Goal: Task Accomplishment & Management: Manage account settings

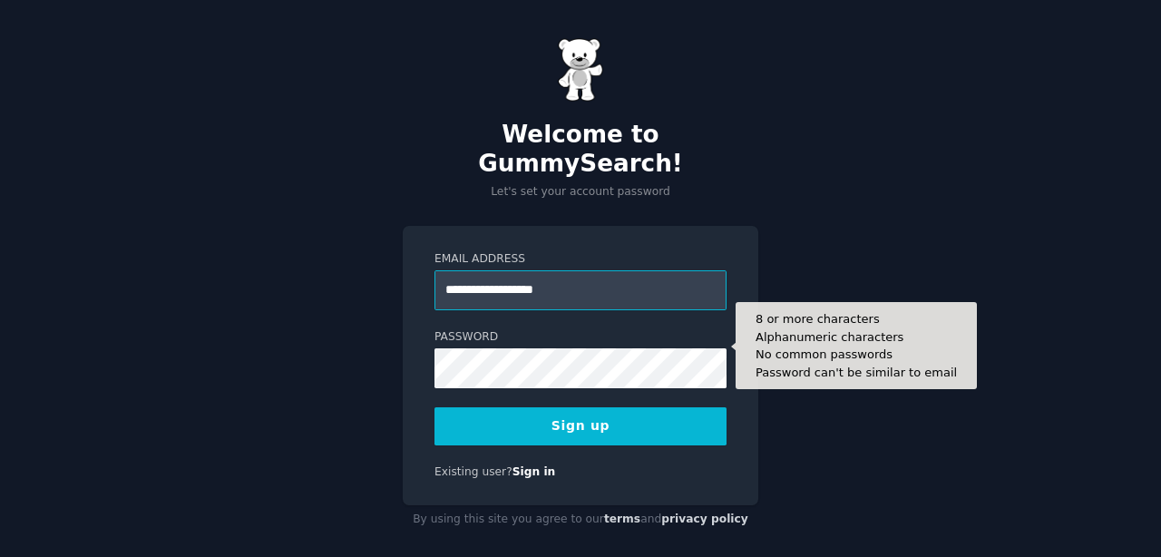
type input "**********"
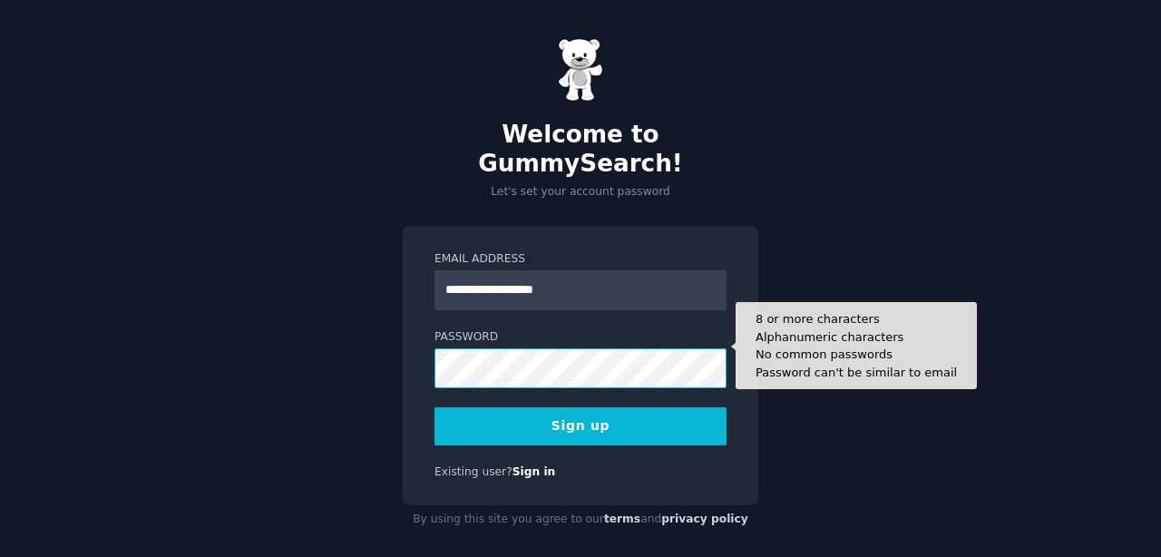
click at [434, 407] on button "Sign up" at bounding box center [580, 426] width 292 height 38
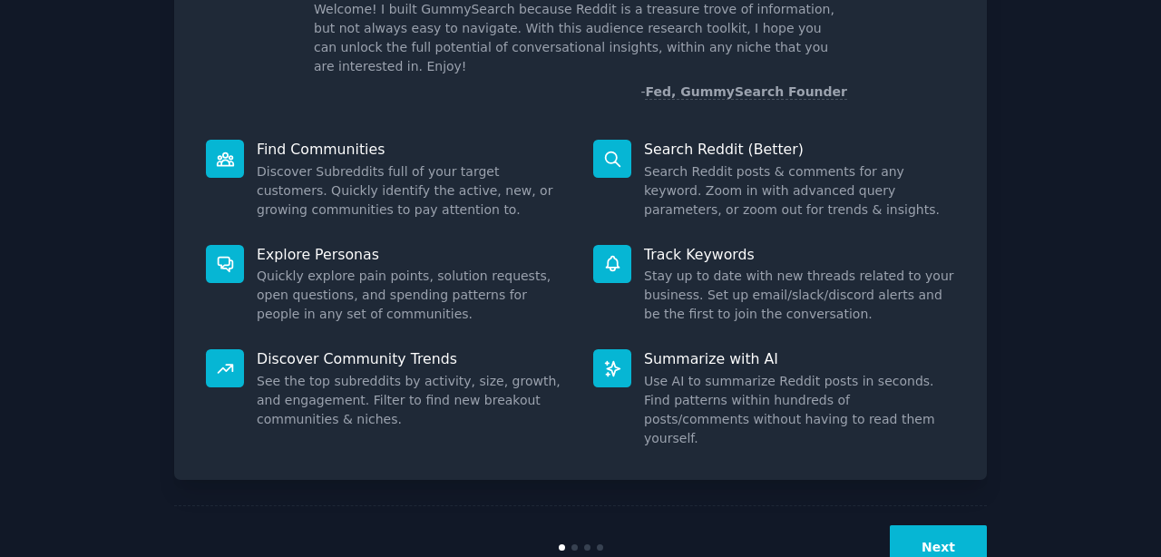
scroll to position [133, 0]
click at [959, 526] on button "Next" at bounding box center [938, 548] width 97 height 44
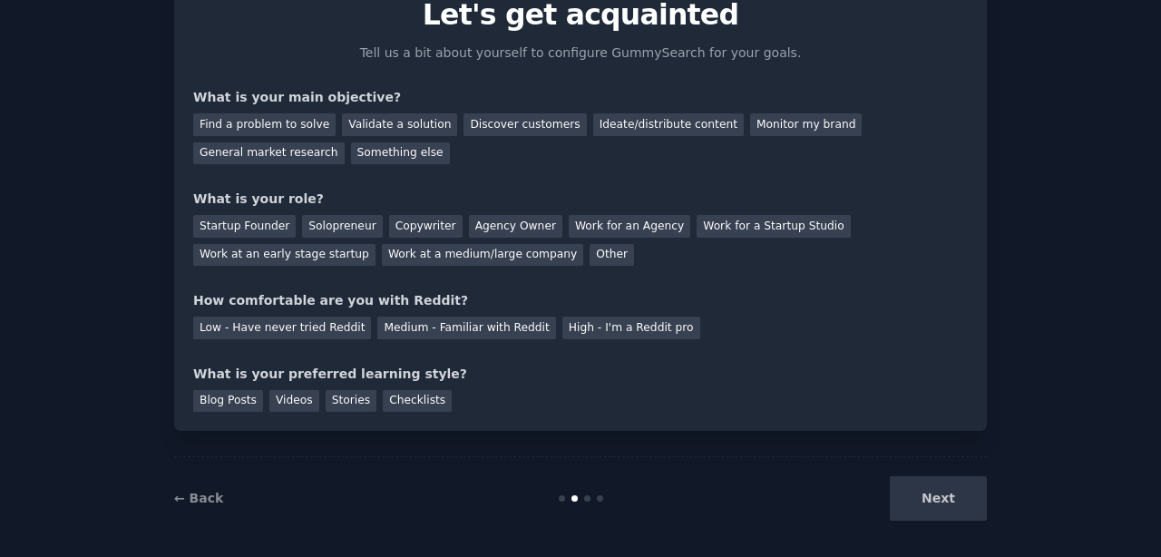
scroll to position [90, 0]
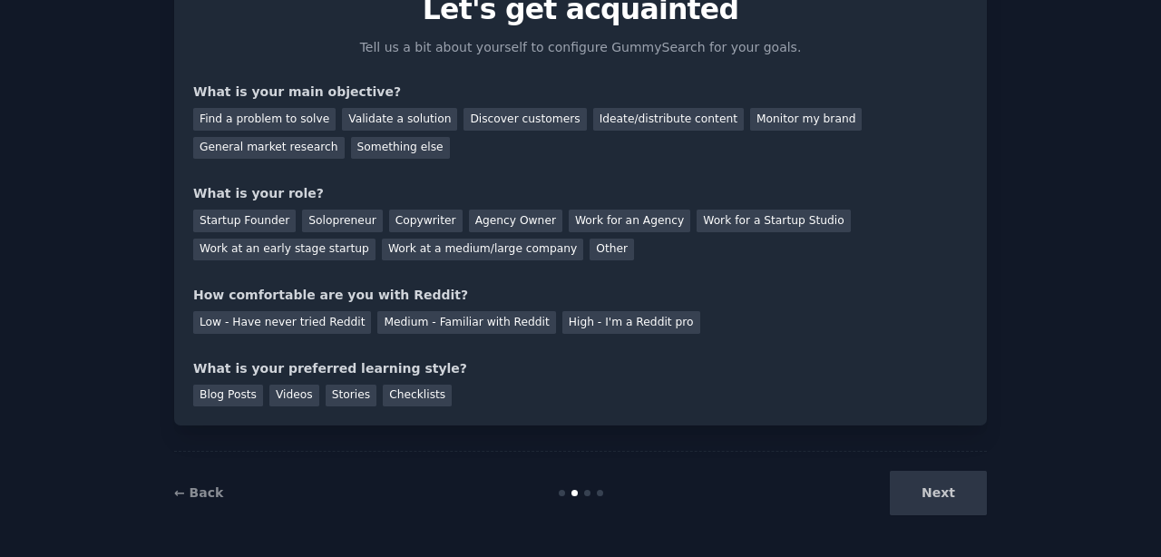
click at [943, 496] on div "Next" at bounding box center [850, 493] width 271 height 44
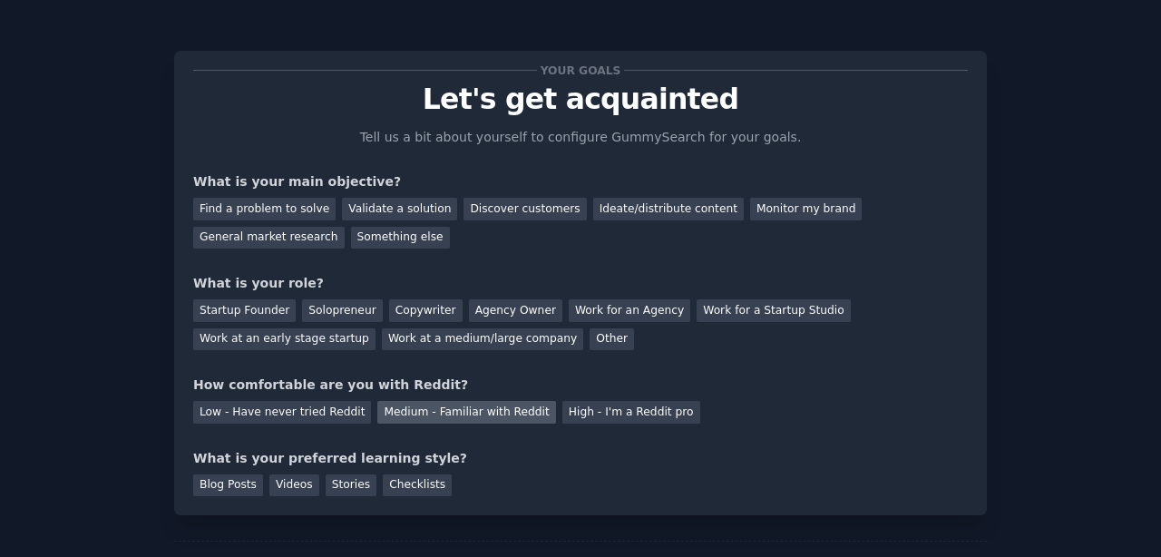
click at [426, 407] on div "Medium - Familiar with Reddit" at bounding box center [466, 412] width 178 height 23
click at [589, 343] on div "Other" at bounding box center [611, 339] width 44 height 23
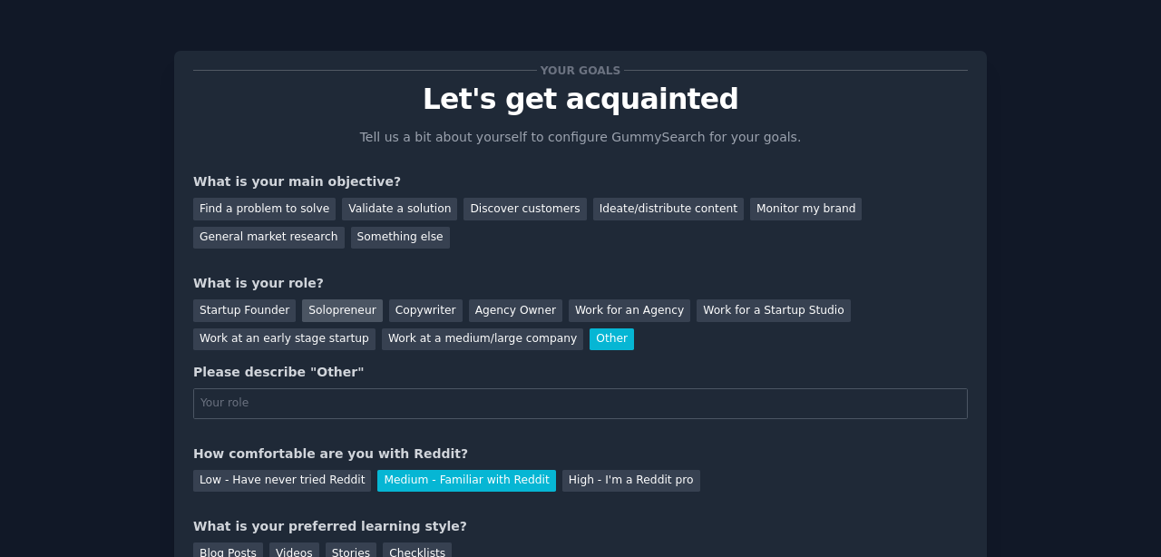
click at [362, 312] on div "Solopreneur" at bounding box center [342, 310] width 80 height 23
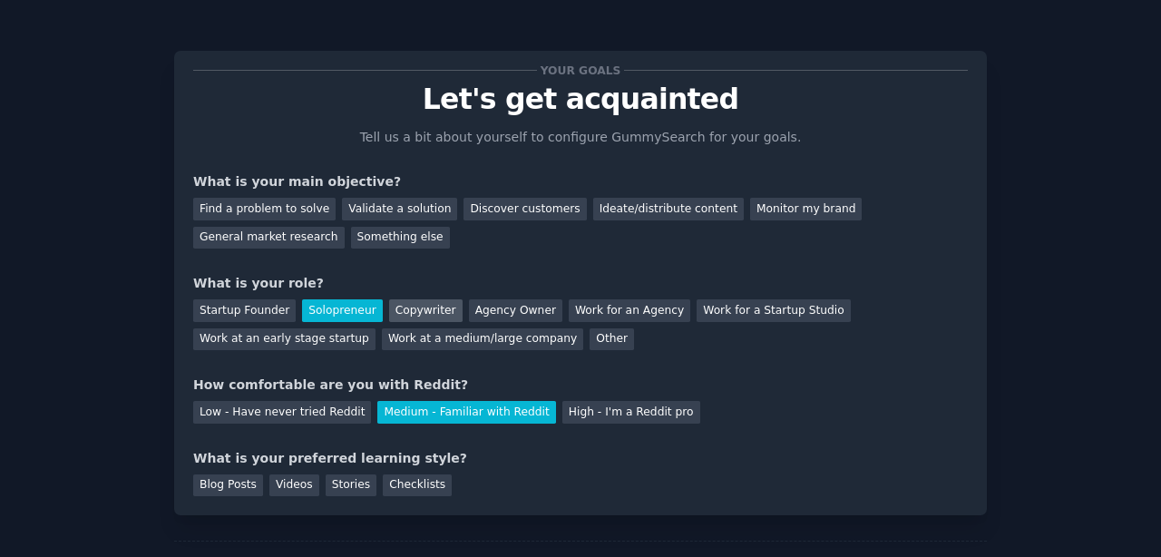
click at [404, 312] on div "Copywriter" at bounding box center [425, 310] width 73 height 23
click at [353, 313] on div "Solopreneur" at bounding box center [342, 310] width 80 height 23
click at [302, 208] on div "Find a problem to solve" at bounding box center [264, 209] width 142 height 23
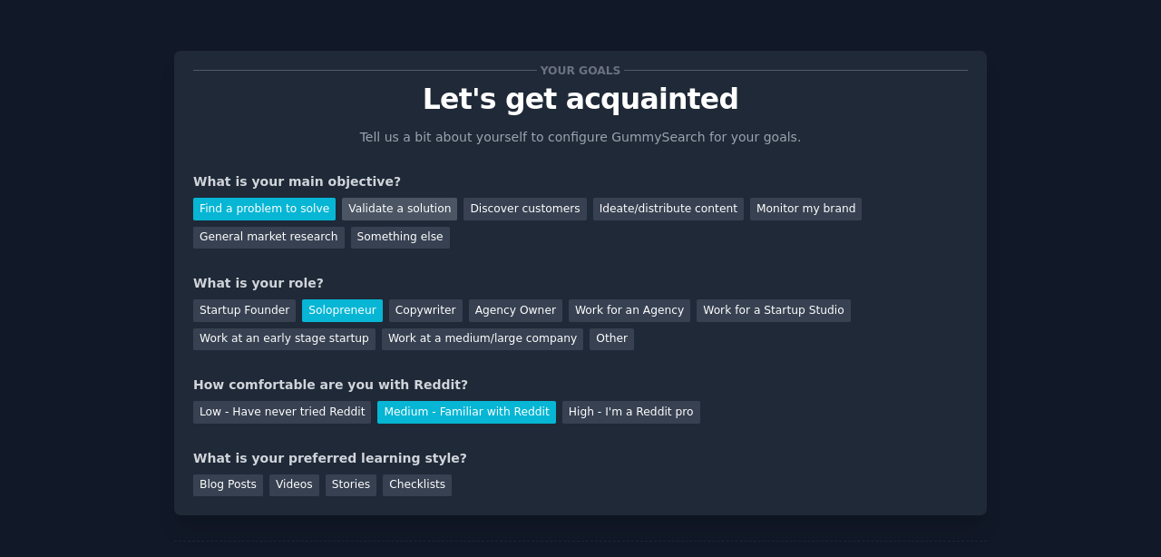
click at [373, 207] on div "Validate a solution" at bounding box center [399, 209] width 115 height 23
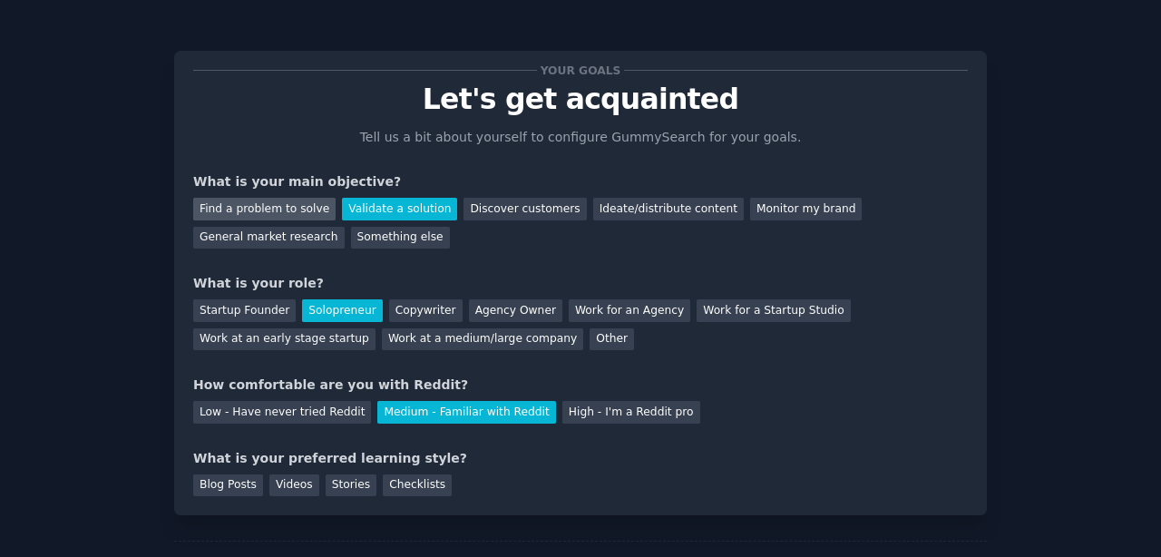
click at [291, 205] on div "Find a problem to solve" at bounding box center [264, 209] width 142 height 23
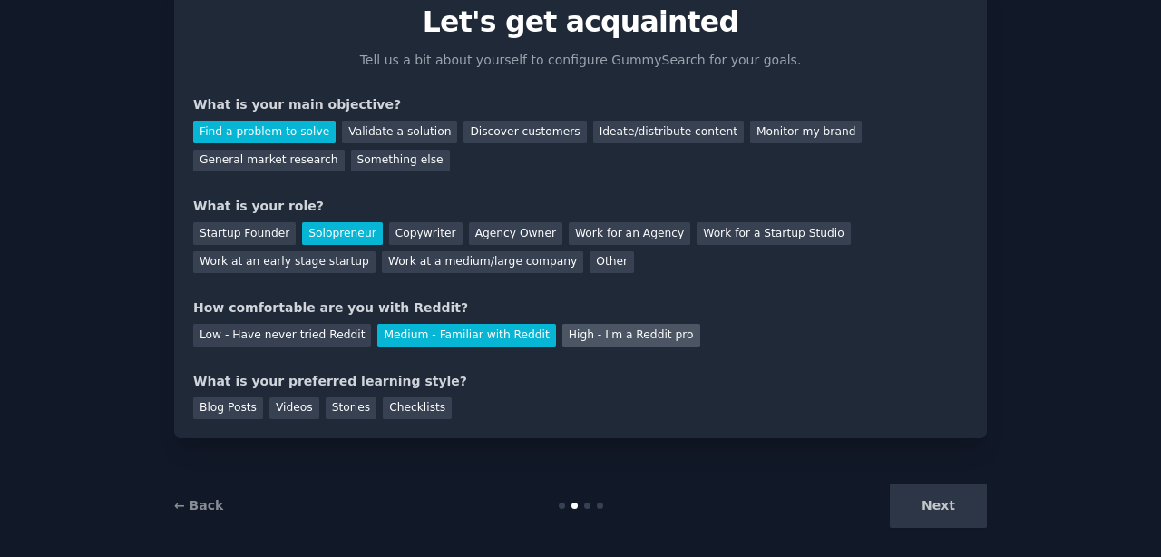
scroll to position [92, 0]
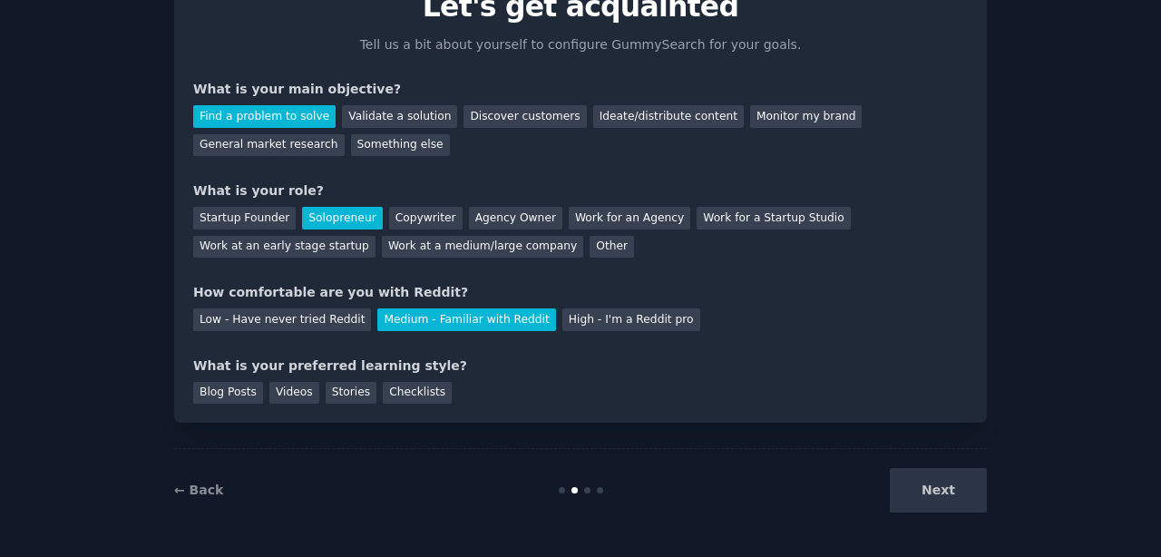
click at [951, 507] on div "Next" at bounding box center [850, 490] width 271 height 44
click at [212, 398] on div "Blog Posts" at bounding box center [228, 393] width 70 height 23
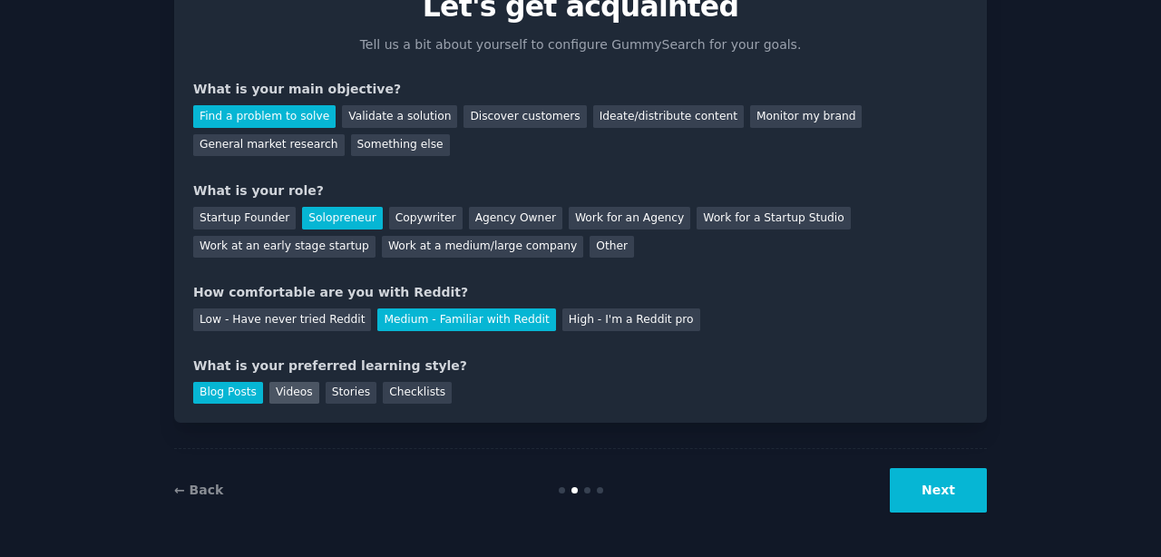
click at [275, 391] on div "Videos" at bounding box center [294, 393] width 50 height 23
click at [222, 392] on div "Blog Posts" at bounding box center [228, 393] width 70 height 23
click at [959, 471] on button "Next" at bounding box center [938, 490] width 97 height 44
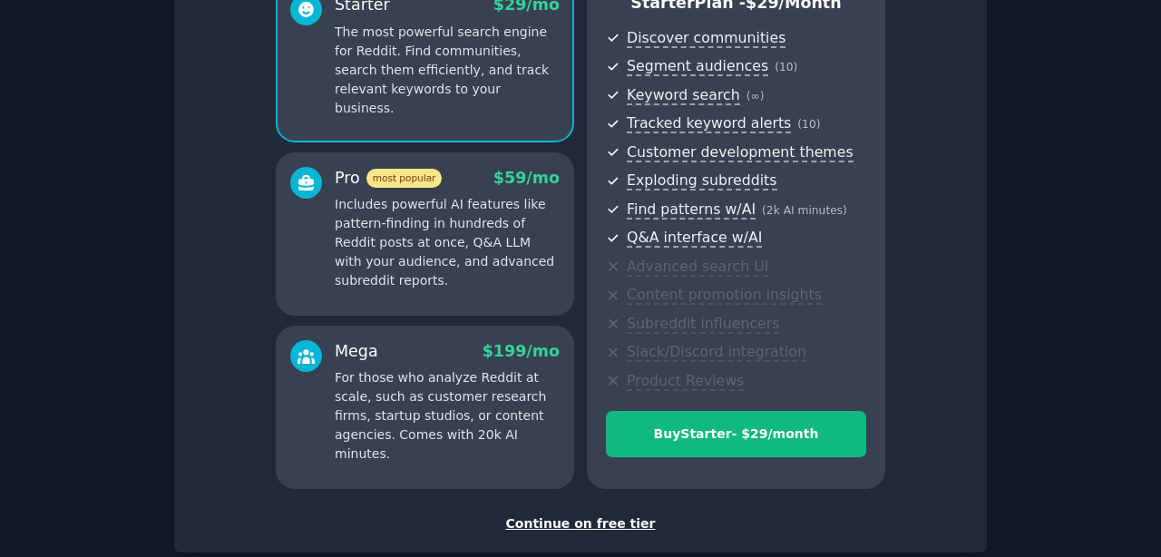
scroll to position [192, 0]
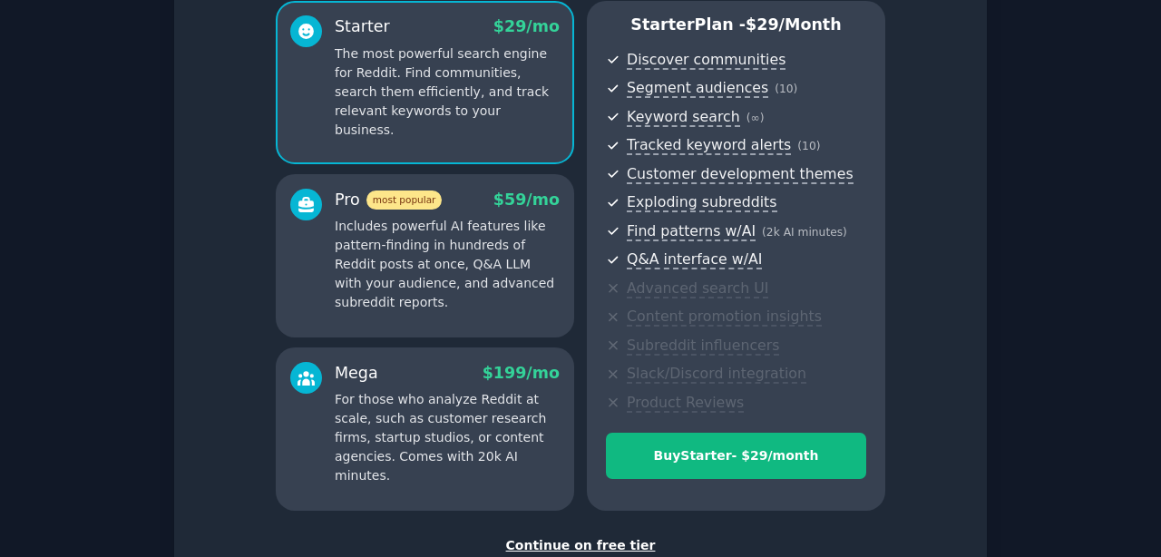
click at [627, 540] on div "Continue on free tier" at bounding box center [580, 545] width 774 height 19
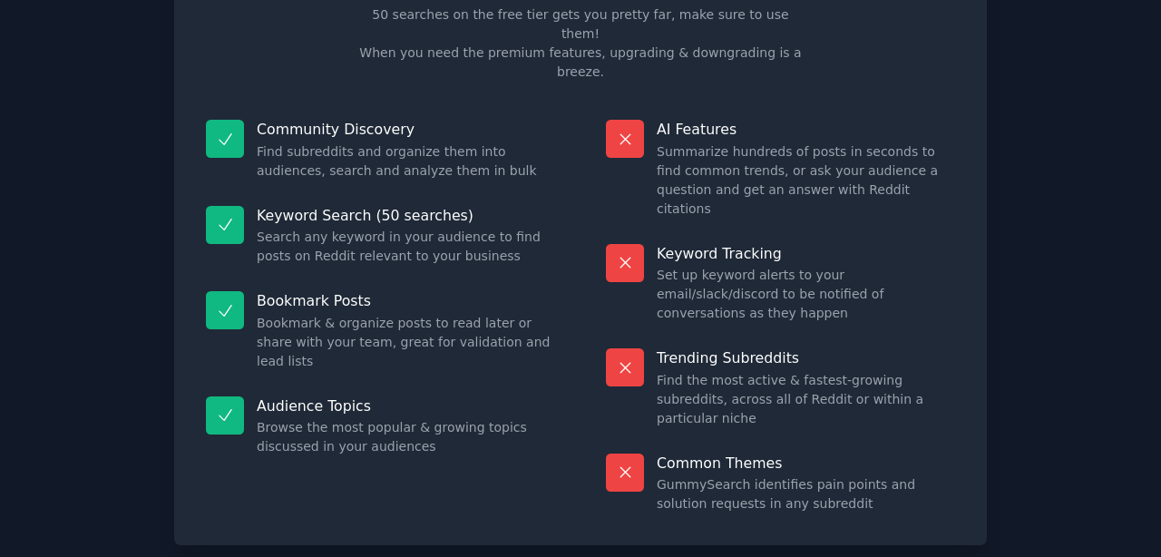
scroll to position [126, 0]
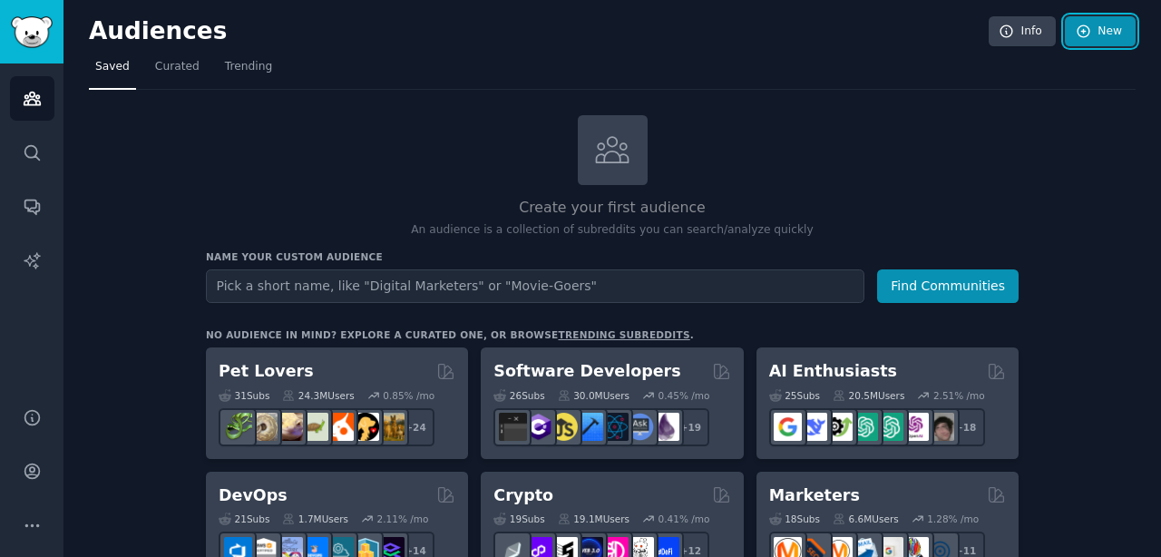
click at [1096, 39] on link "New" at bounding box center [1100, 31] width 71 height 31
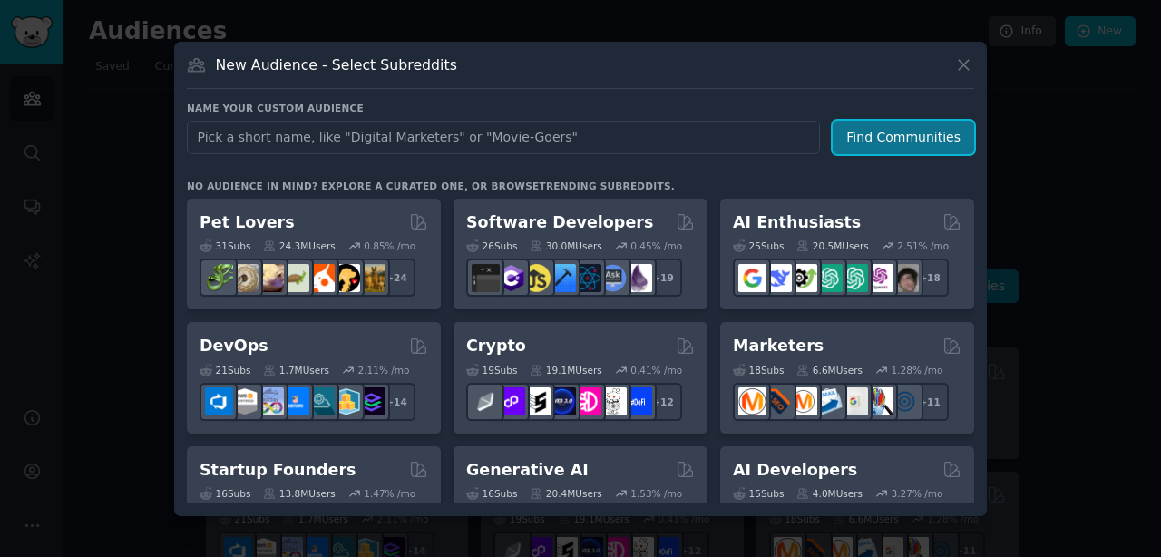
click at [873, 138] on button "Find Communities" at bounding box center [902, 138] width 141 height 34
click at [961, 71] on icon at bounding box center [963, 64] width 19 height 19
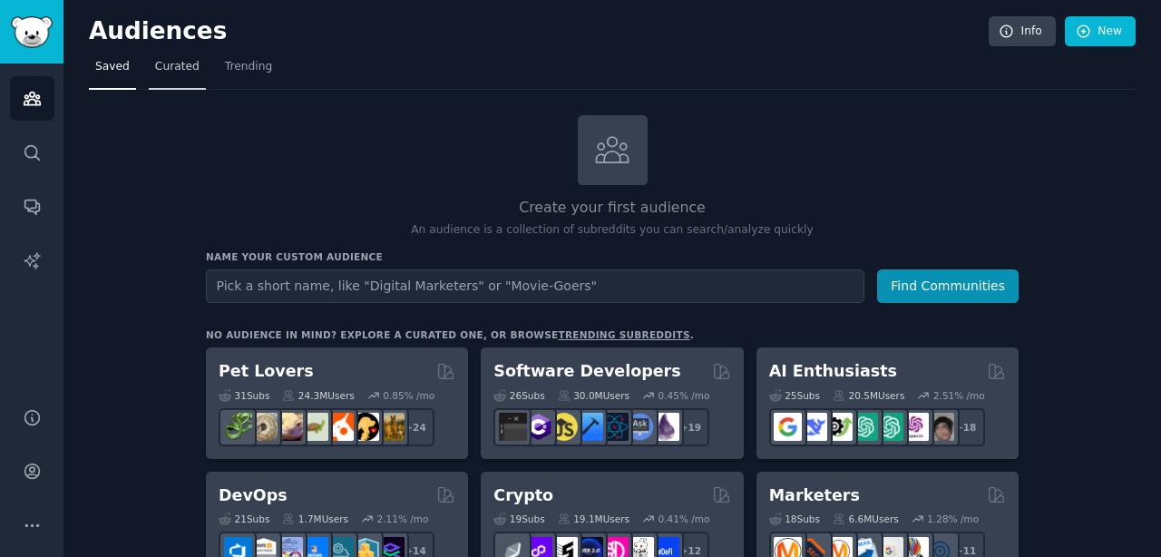
click at [187, 63] on span "Curated" at bounding box center [177, 67] width 44 height 16
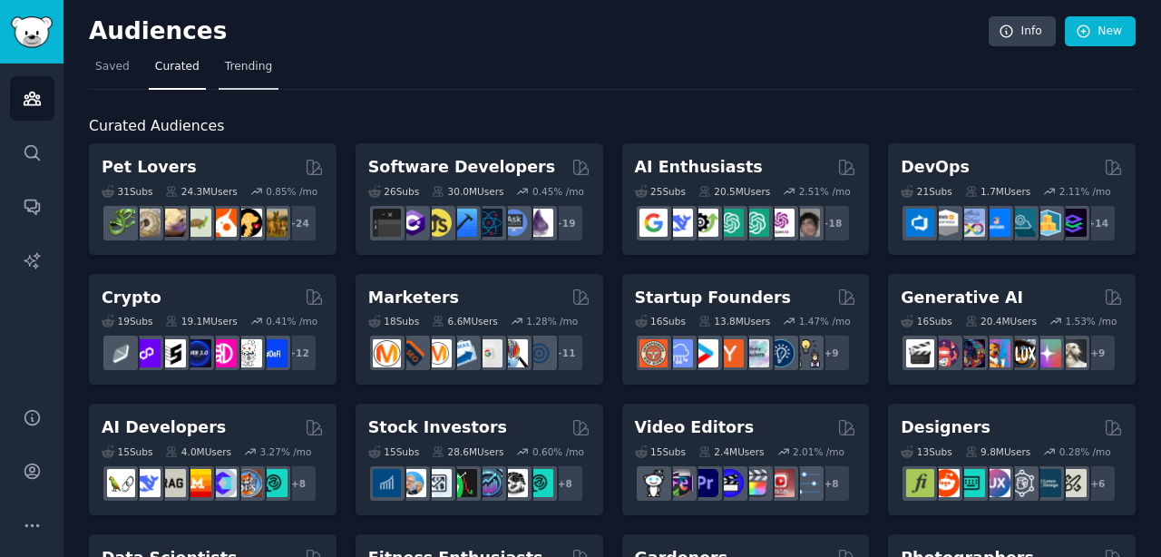
click at [246, 63] on span "Trending" at bounding box center [248, 67] width 47 height 16
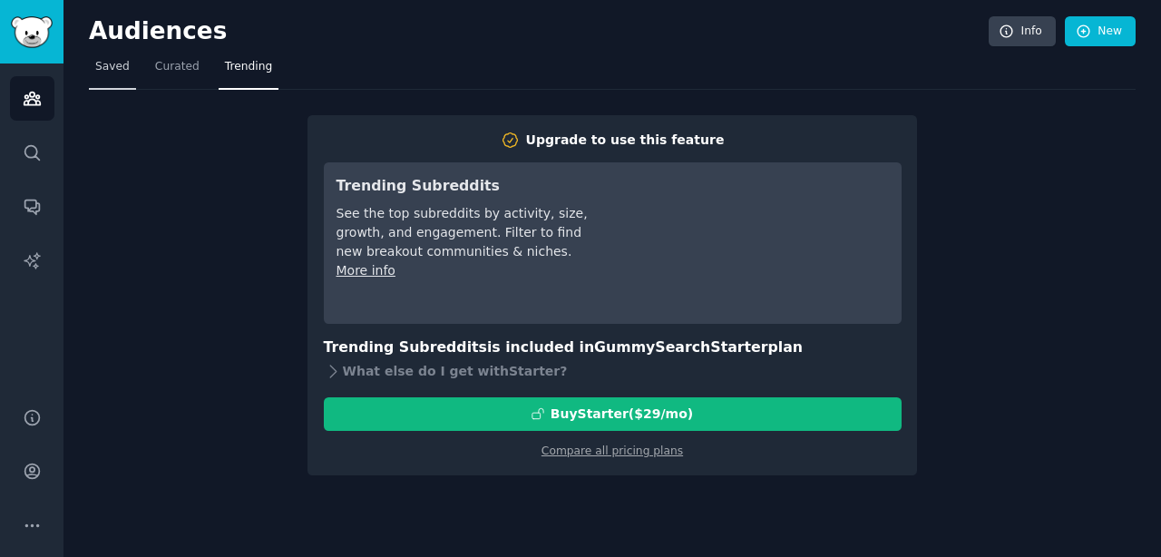
click at [105, 73] on span "Saved" at bounding box center [112, 67] width 34 height 16
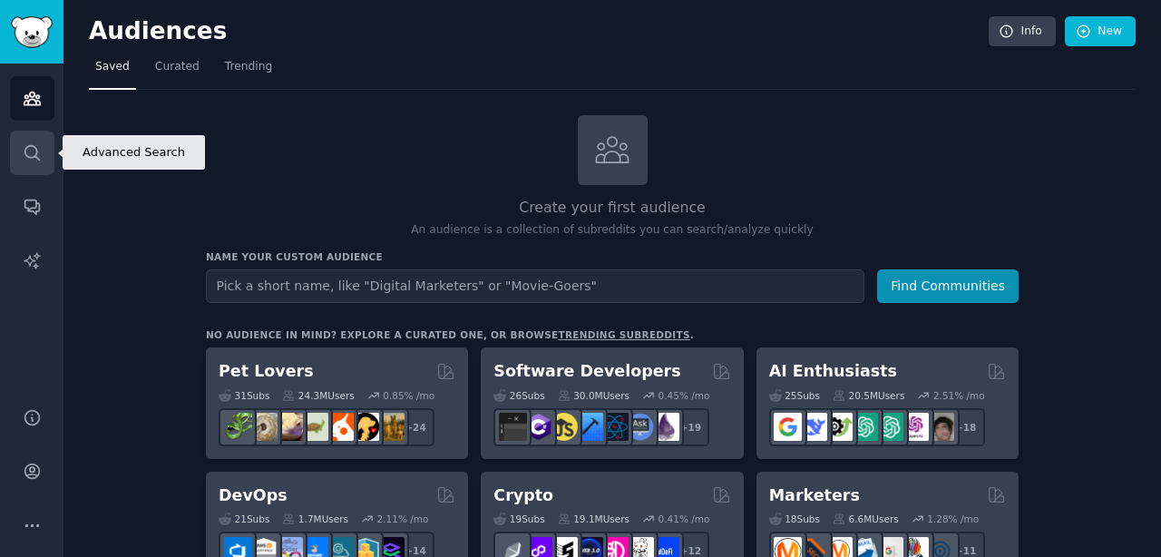
click at [37, 154] on icon "Sidebar" at bounding box center [32, 152] width 19 height 19
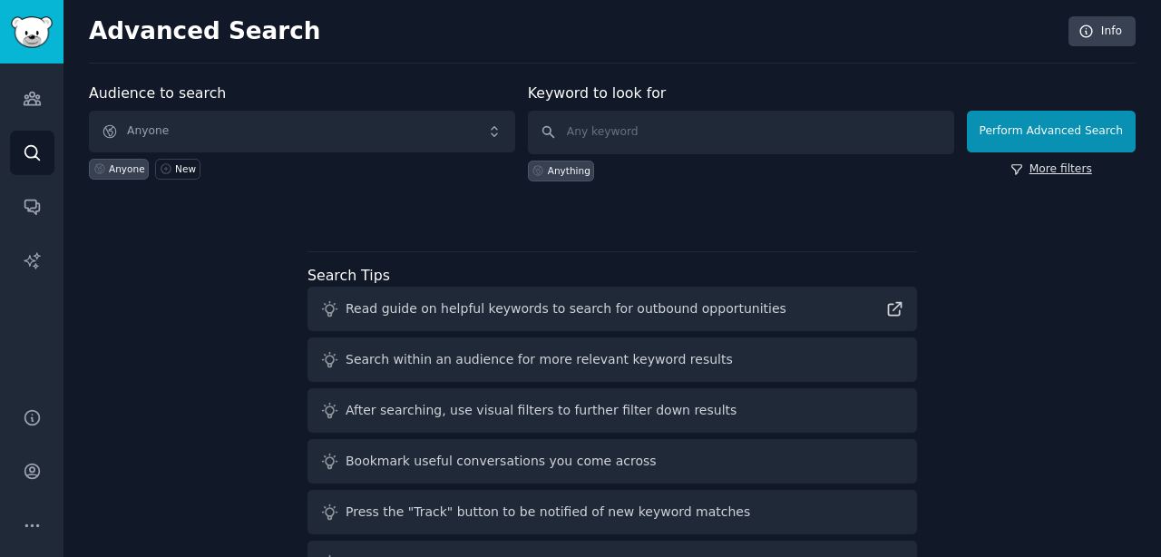
click at [1039, 170] on link "More filters" at bounding box center [1051, 169] width 82 height 16
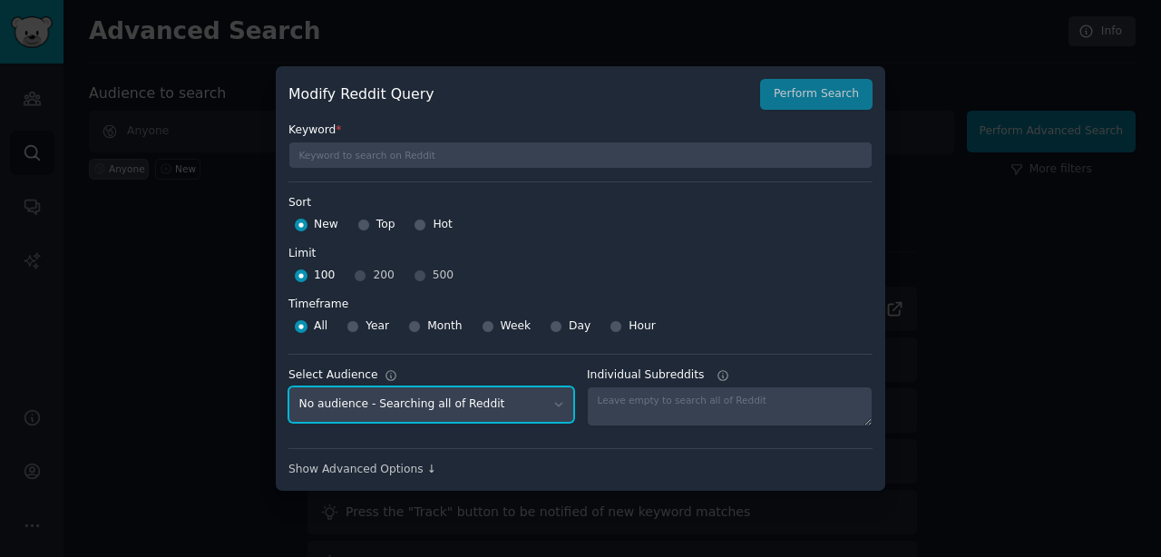
click at [538, 404] on select "No audience - Searching all of Reddit" at bounding box center [431, 404] width 286 height 37
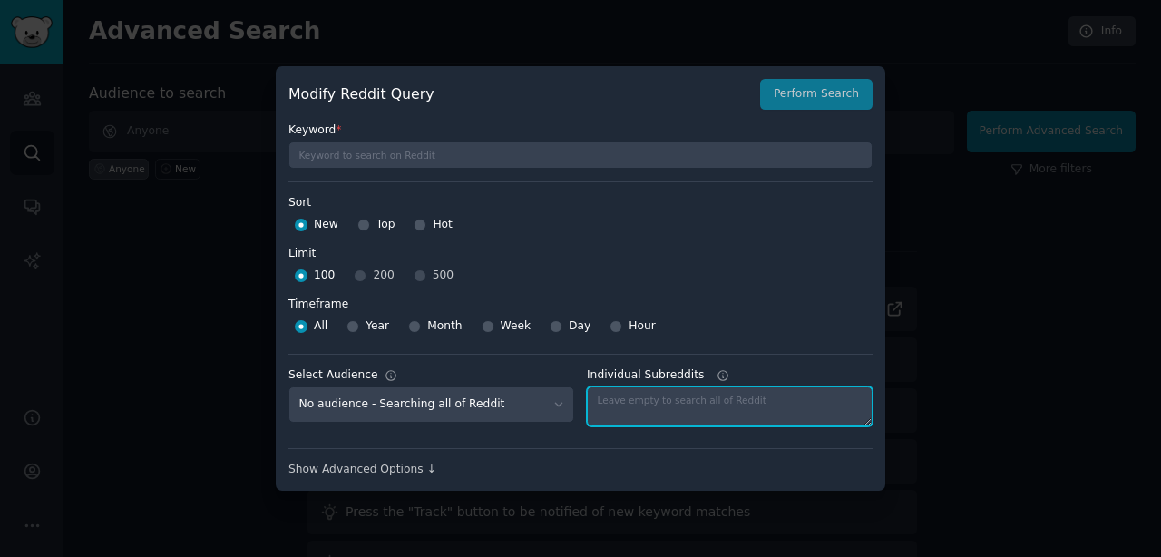
click at [608, 404] on textarea "Individual Subreddits" at bounding box center [730, 406] width 286 height 40
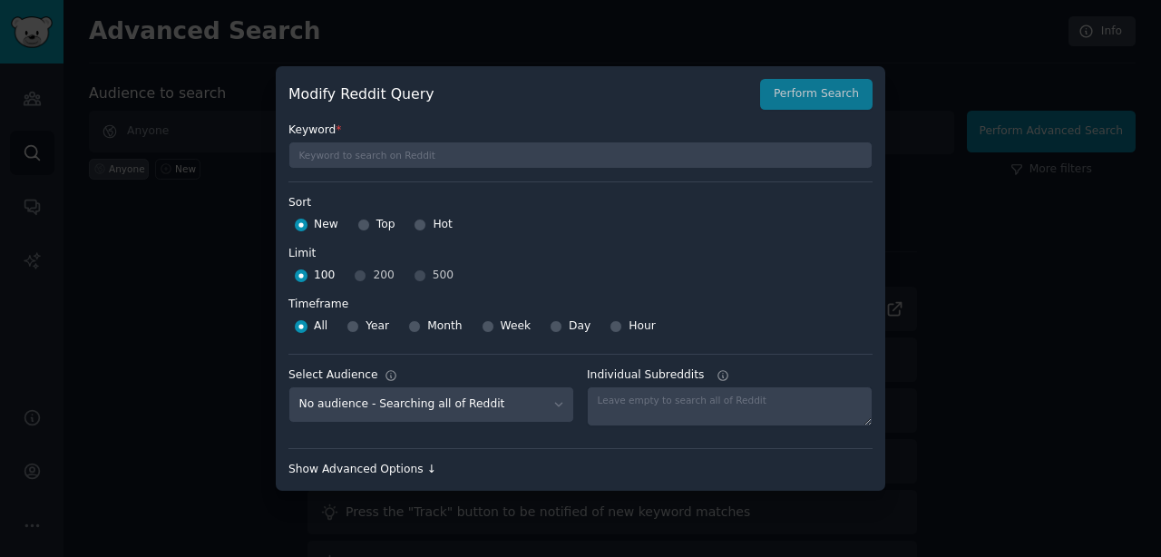
click at [405, 463] on div "Show Advanced Options ↓" at bounding box center [580, 470] width 584 height 16
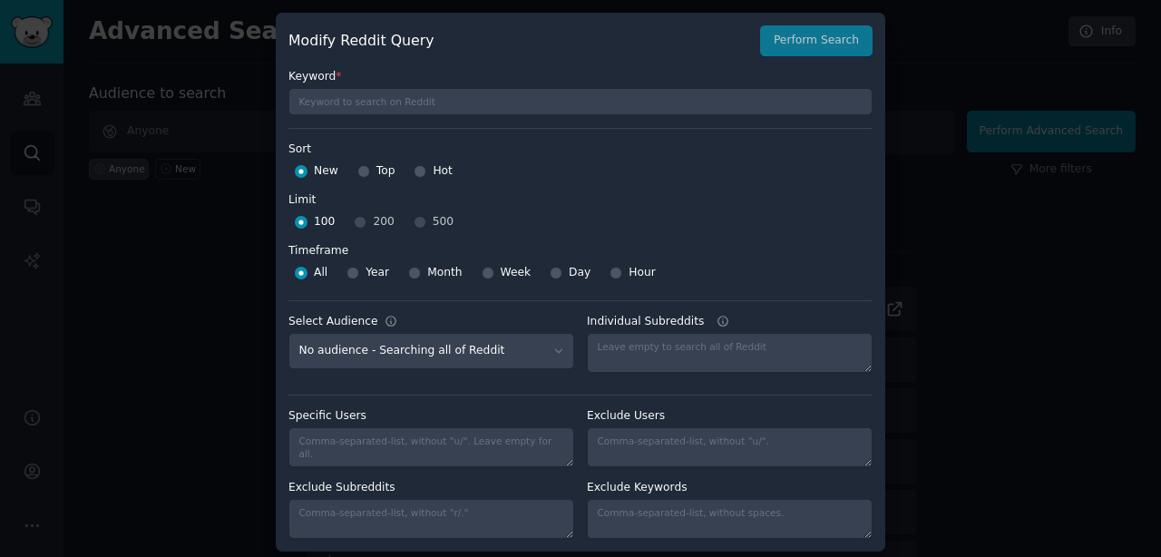
click at [943, 159] on div at bounding box center [580, 278] width 1161 height 557
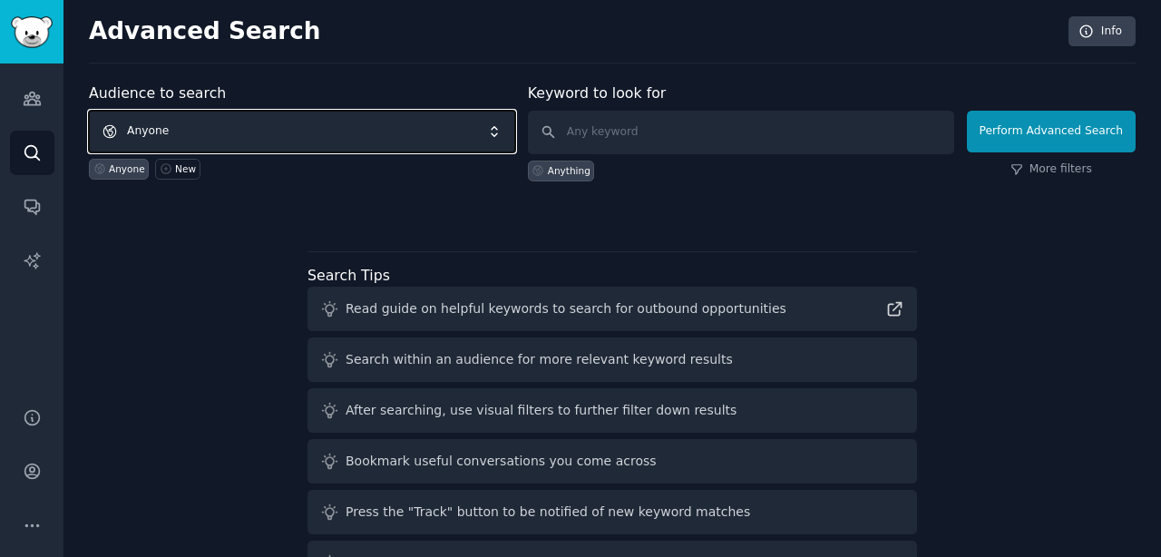
click at [498, 136] on span "Anyone" at bounding box center [302, 132] width 426 height 42
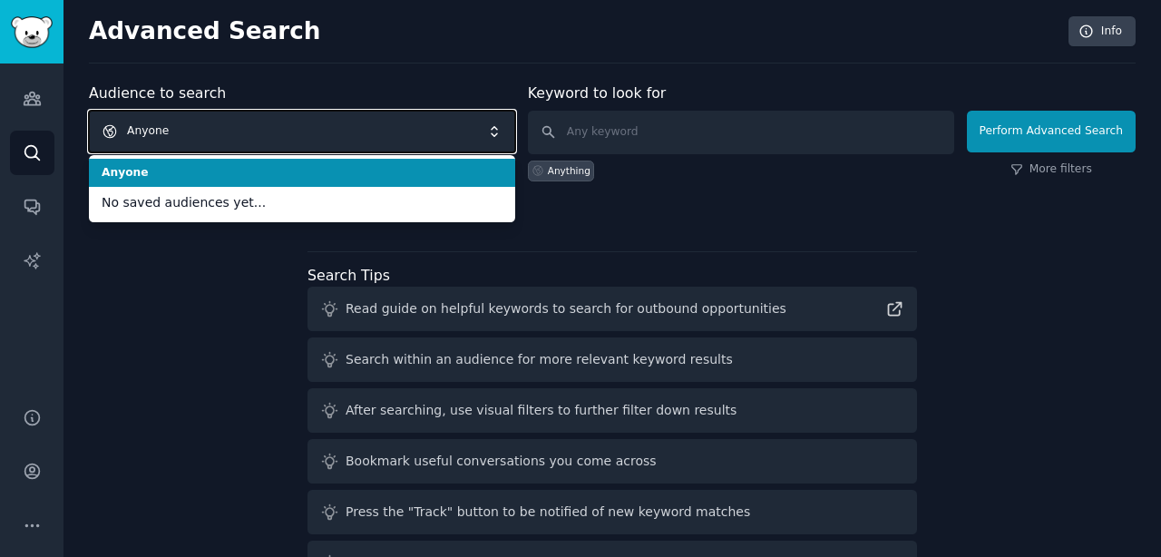
click at [498, 136] on span "Anyone" at bounding box center [302, 132] width 426 height 42
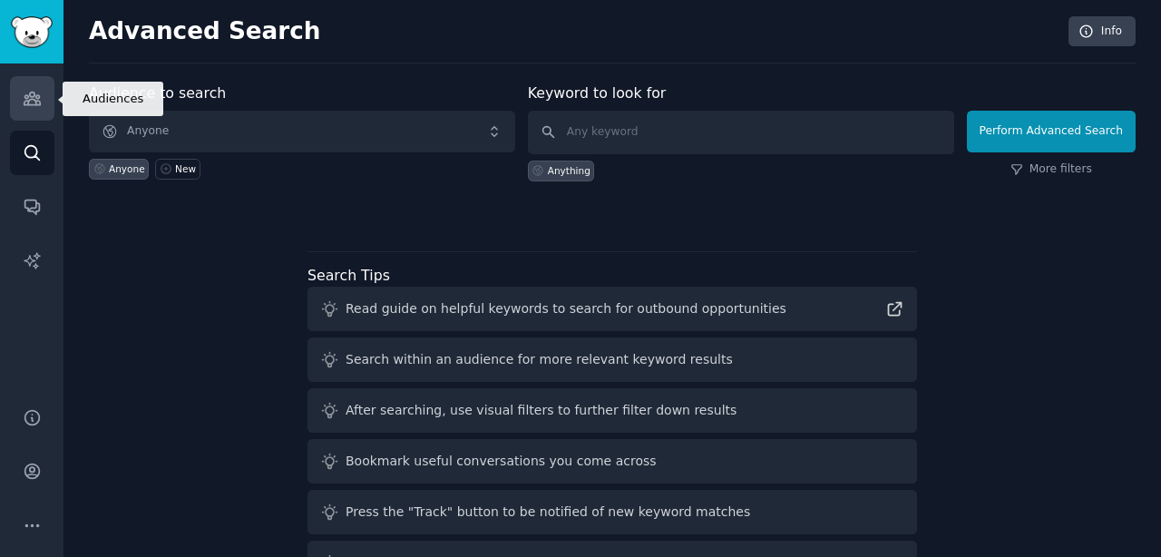
click at [30, 100] on icon "Sidebar" at bounding box center [32, 98] width 16 height 13
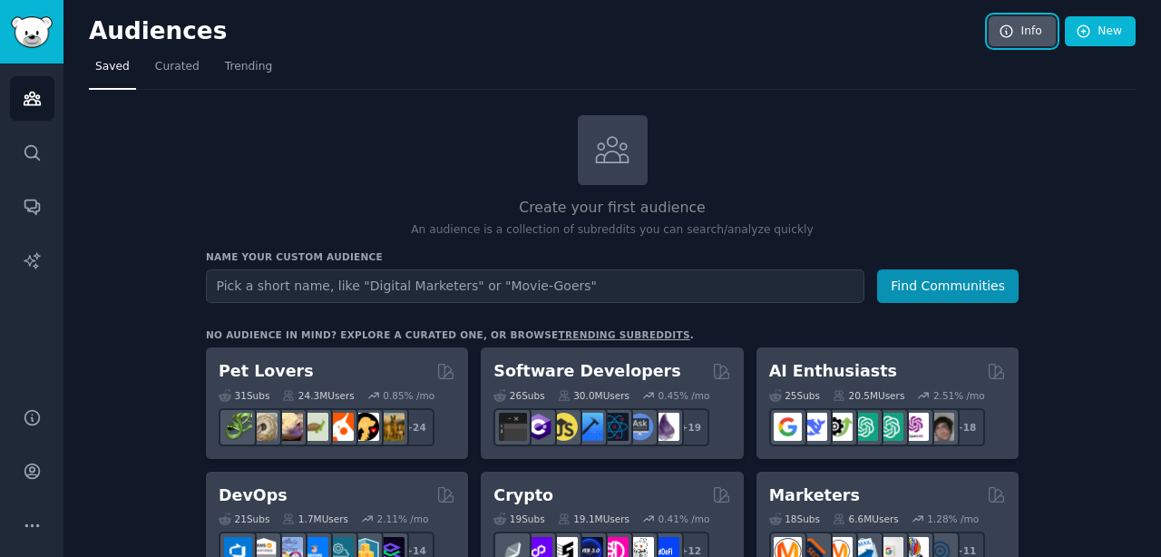
click at [1004, 37] on icon at bounding box center [1006, 31] width 12 height 12
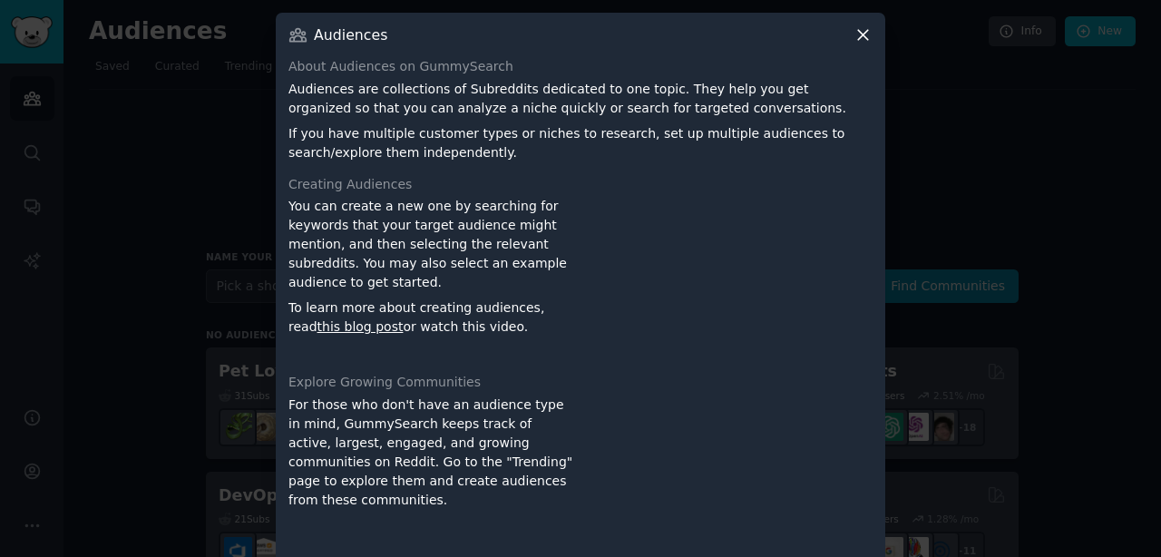
click at [860, 39] on icon at bounding box center [862, 34] width 19 height 19
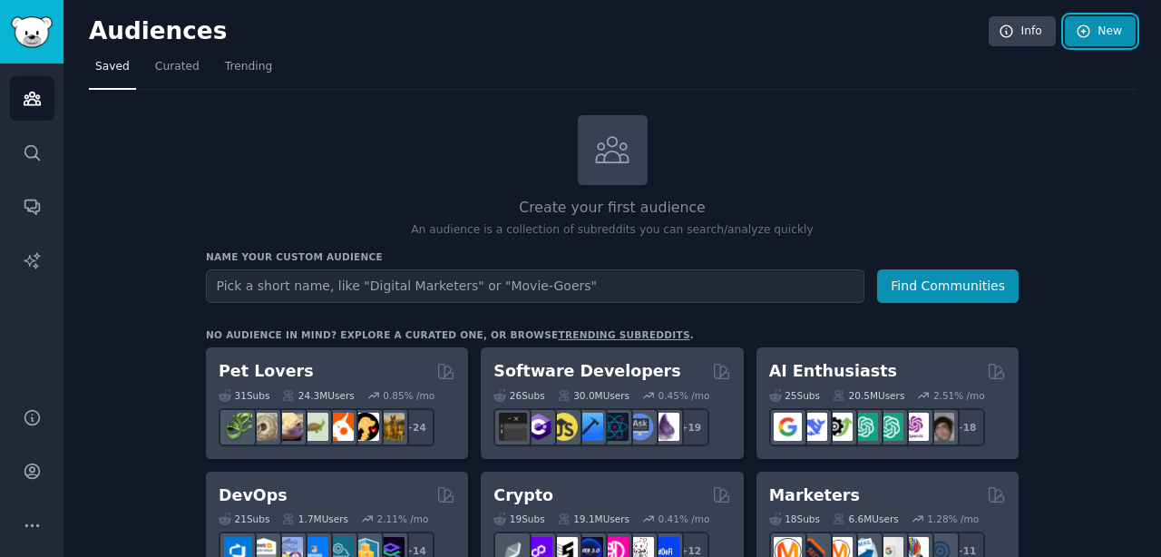
click at [1099, 28] on link "New" at bounding box center [1100, 31] width 71 height 31
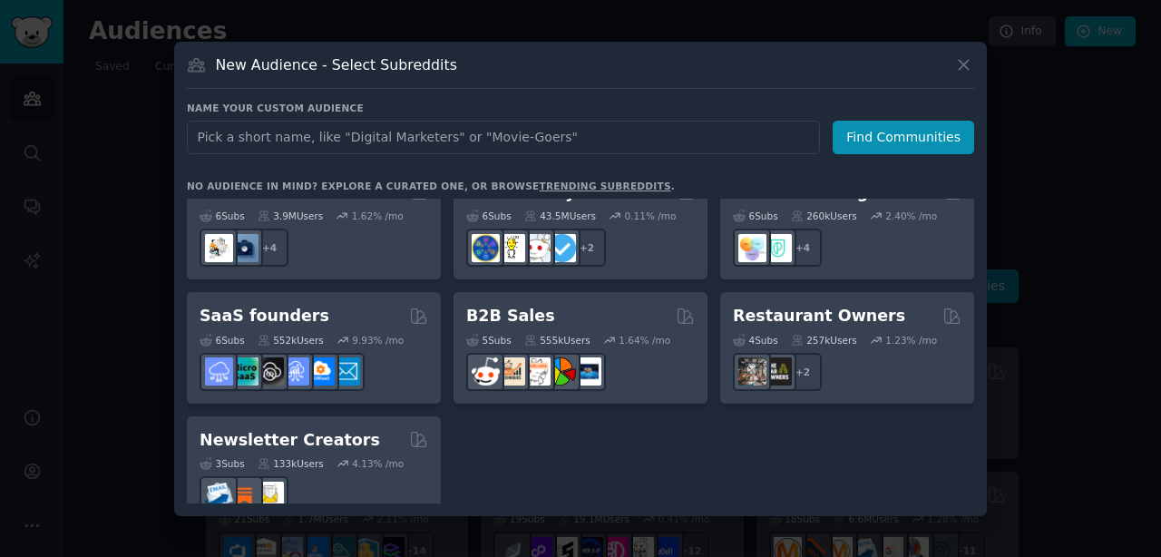
scroll to position [1416, 0]
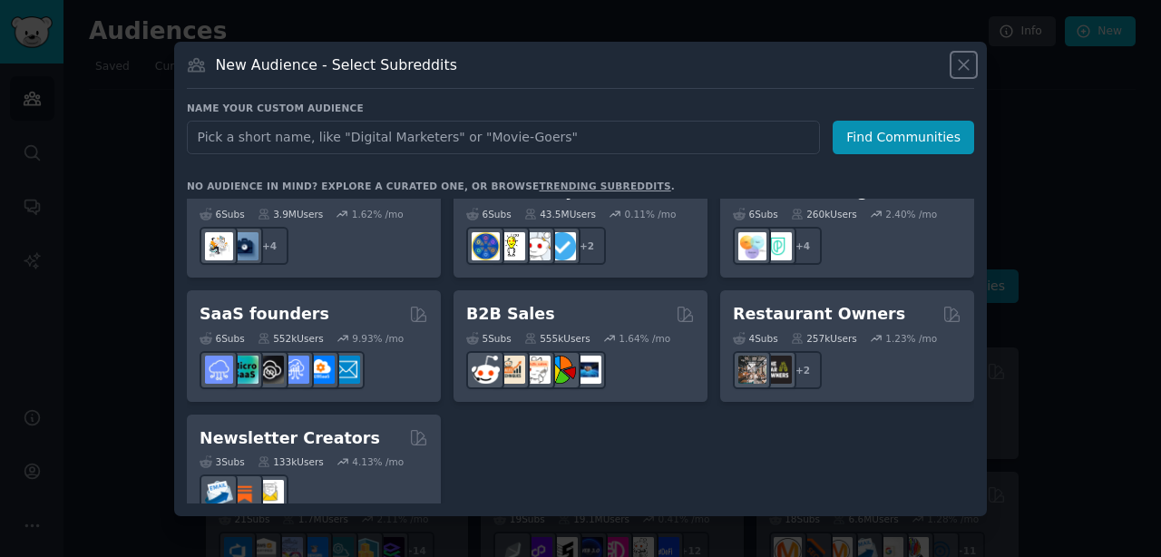
click at [959, 72] on icon at bounding box center [963, 64] width 19 height 19
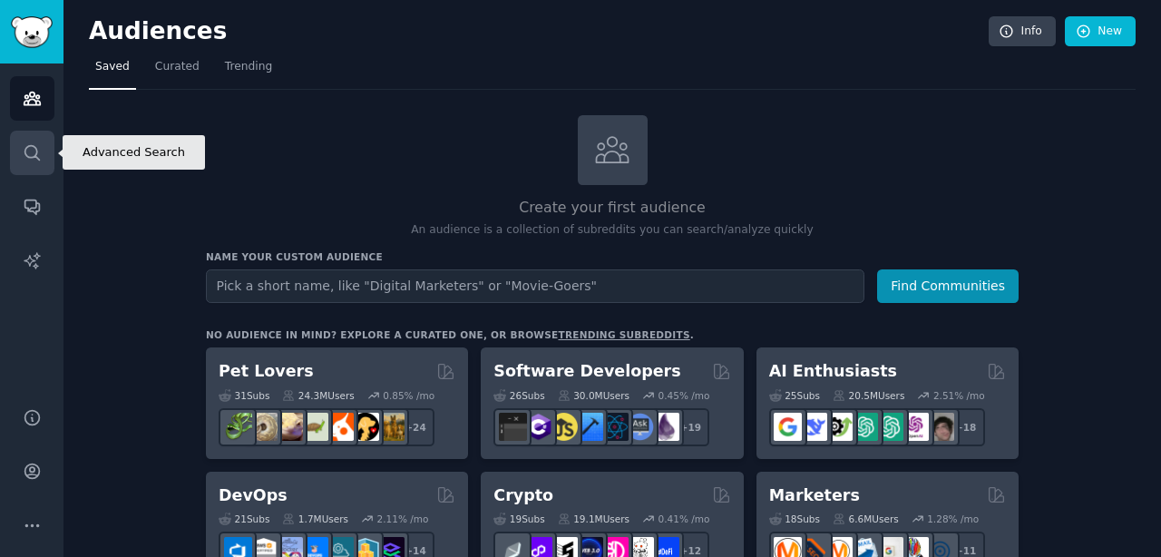
click at [31, 163] on link "Search" at bounding box center [32, 153] width 44 height 44
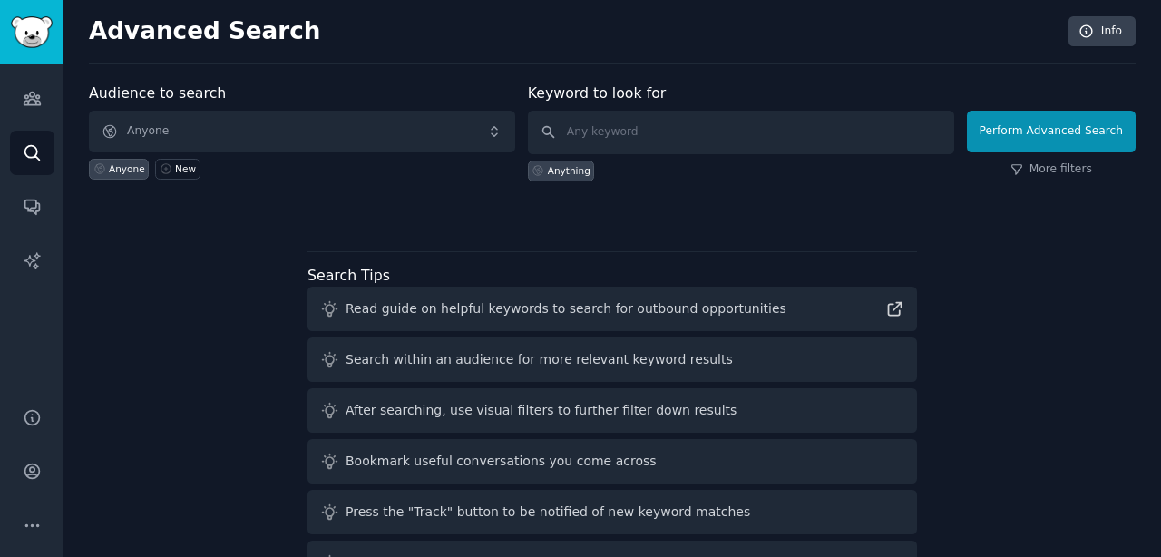
scroll to position [60, 0]
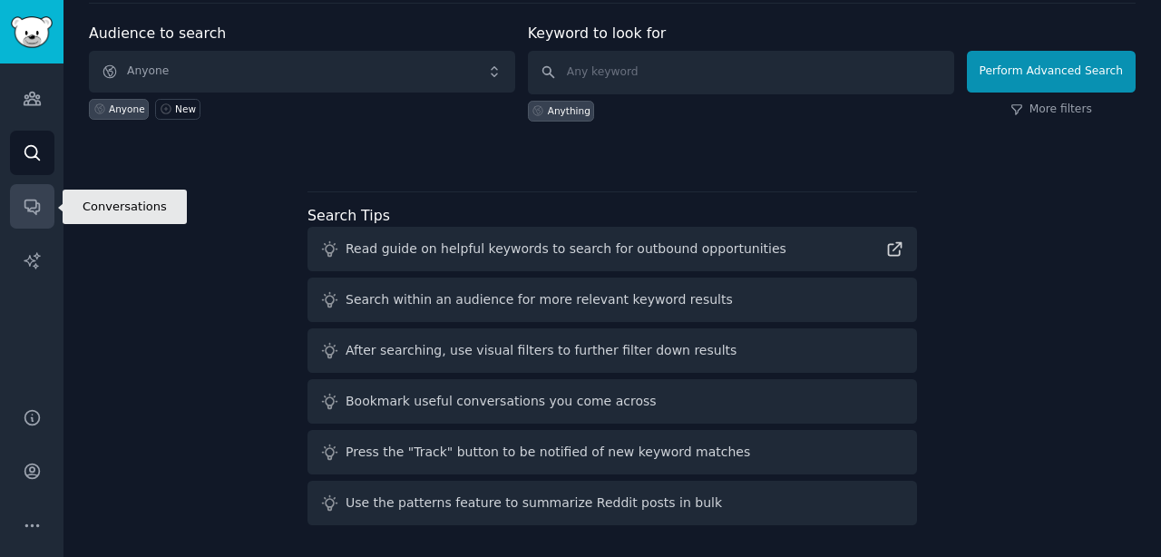
click at [34, 190] on link "Conversations" at bounding box center [32, 206] width 44 height 44
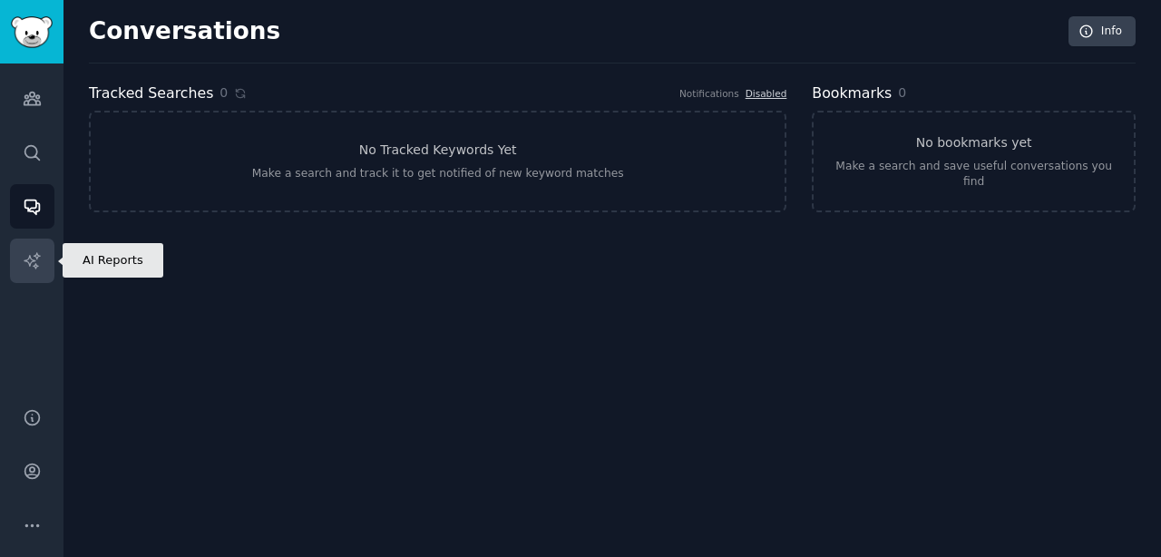
click at [12, 268] on link "AI Reports" at bounding box center [32, 260] width 44 height 44
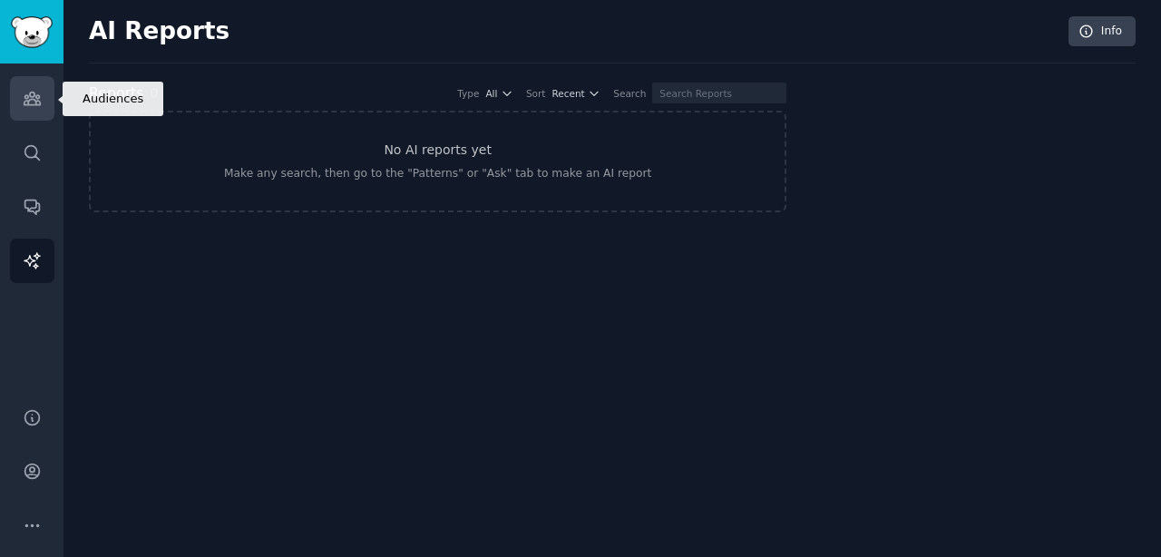
click at [31, 112] on link "Audiences" at bounding box center [32, 98] width 44 height 44
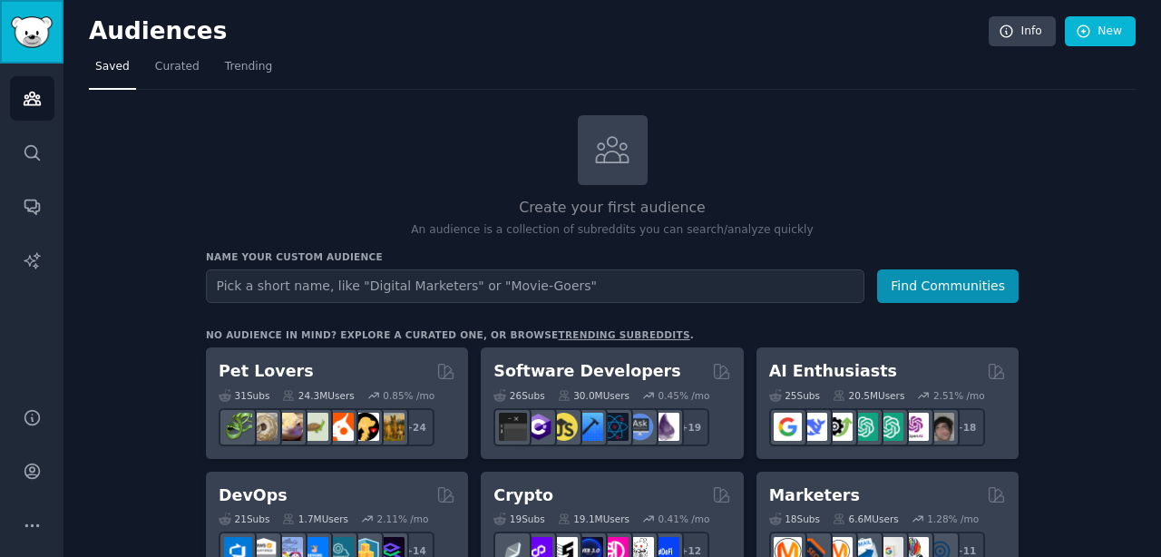
click at [37, 32] on img "Sidebar" at bounding box center [32, 32] width 42 height 32
click at [49, 41] on img "Sidebar" at bounding box center [32, 32] width 42 height 32
click at [1000, 276] on button "Find Communities" at bounding box center [947, 286] width 141 height 34
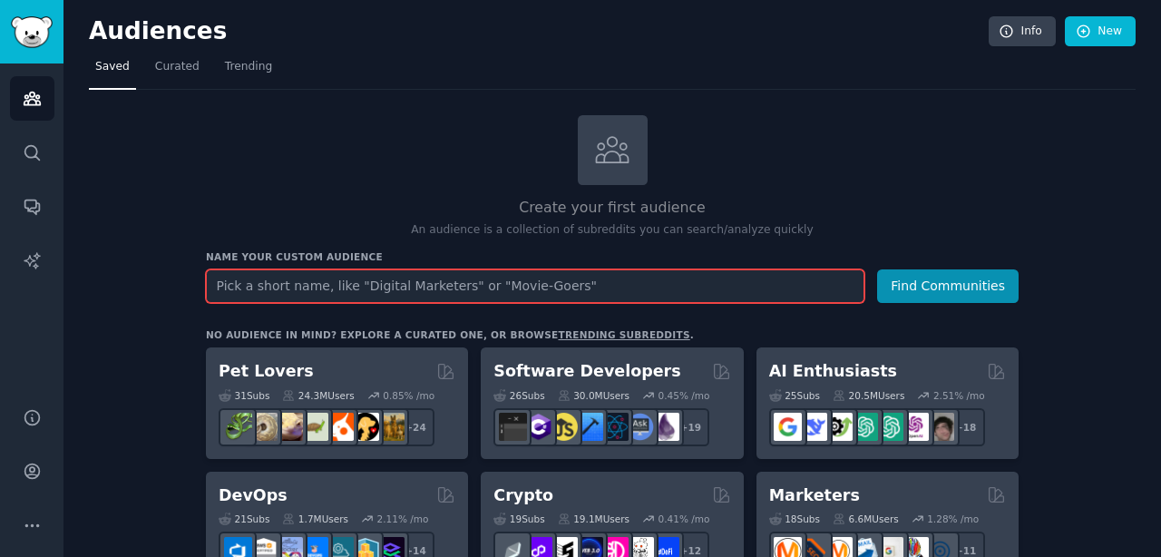
click at [544, 280] on input "text" at bounding box center [535, 286] width 658 height 34
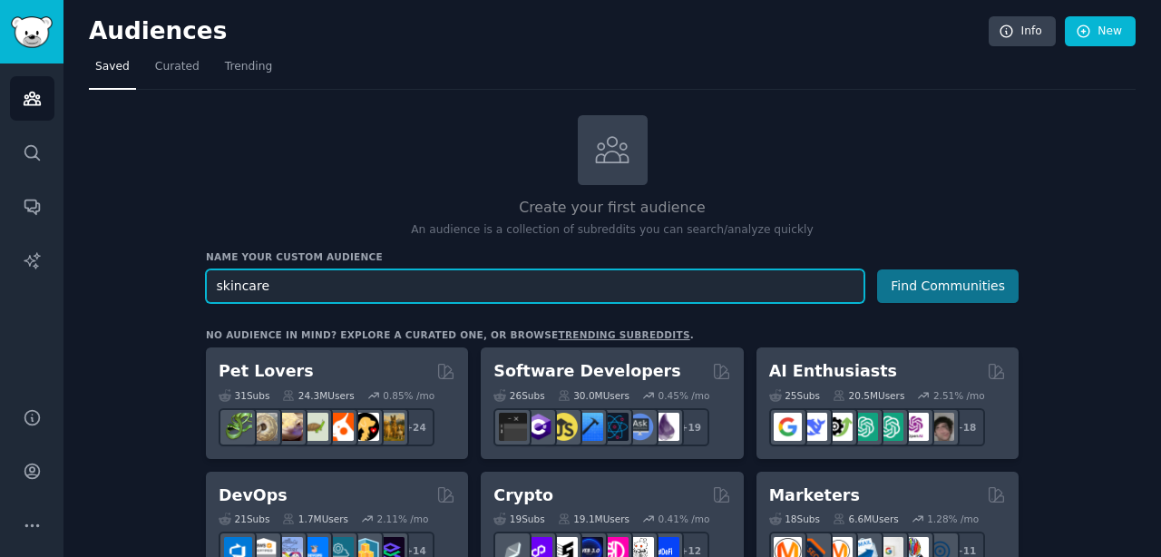
type input "skincare"
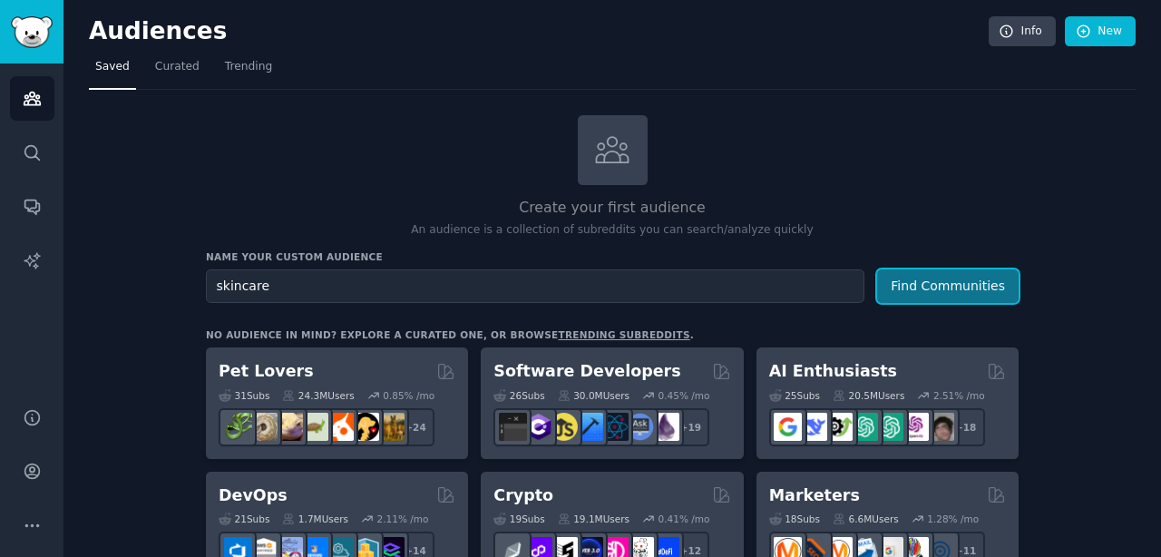
click at [946, 280] on button "Find Communities" at bounding box center [947, 286] width 141 height 34
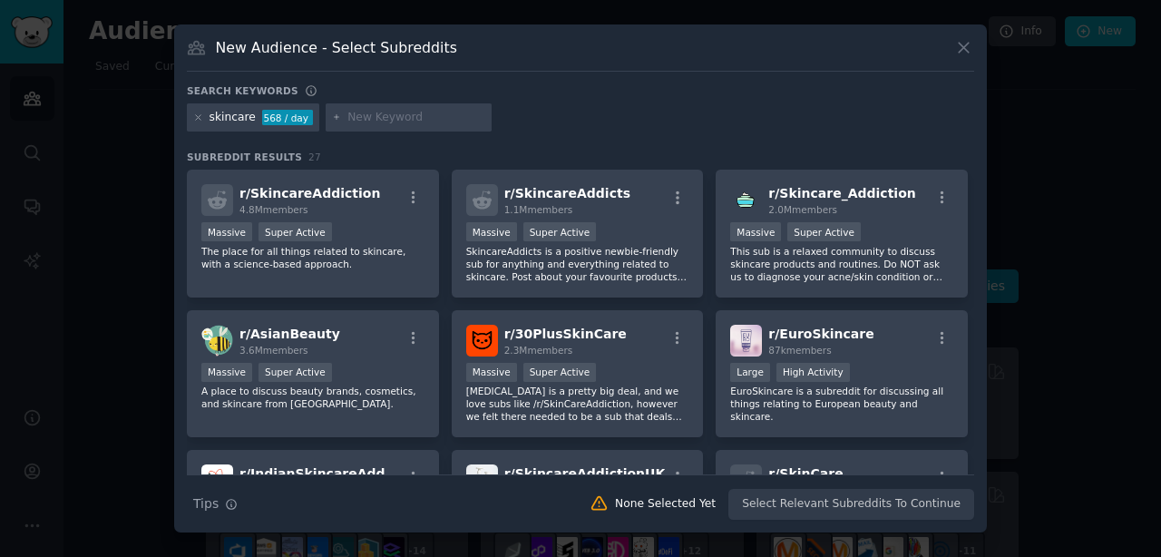
click at [401, 122] on input "text" at bounding box center [416, 118] width 138 height 16
type input "mental health"
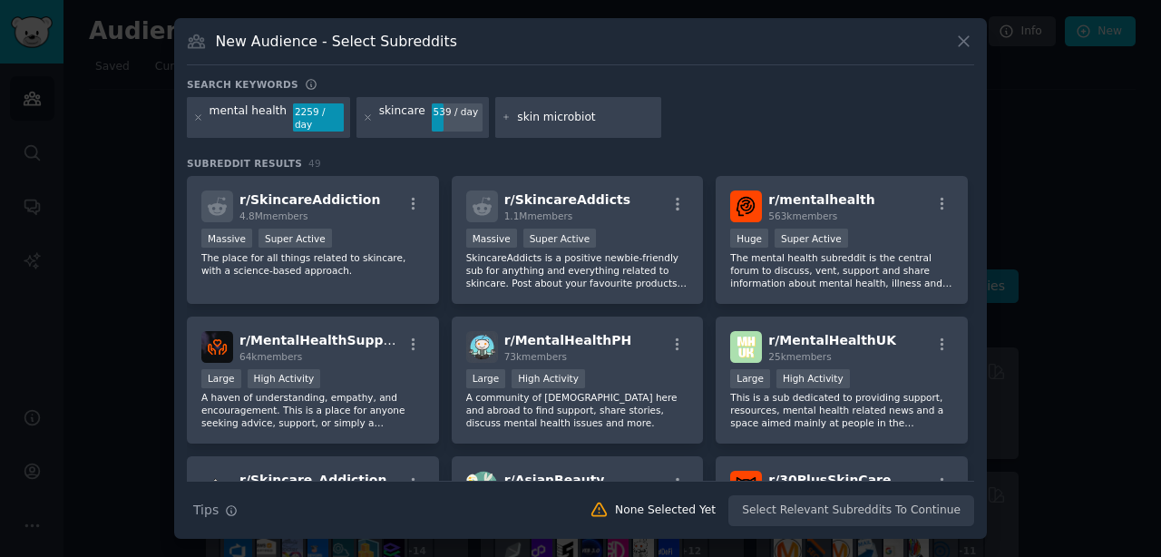
type input "skin [MEDICAL_DATA]"
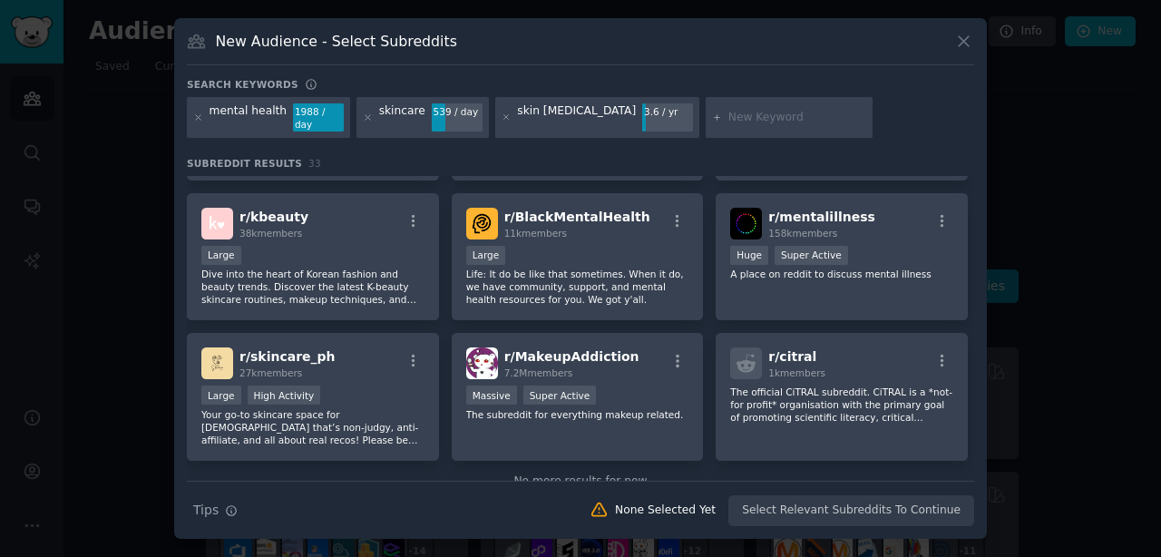
scroll to position [1243, 0]
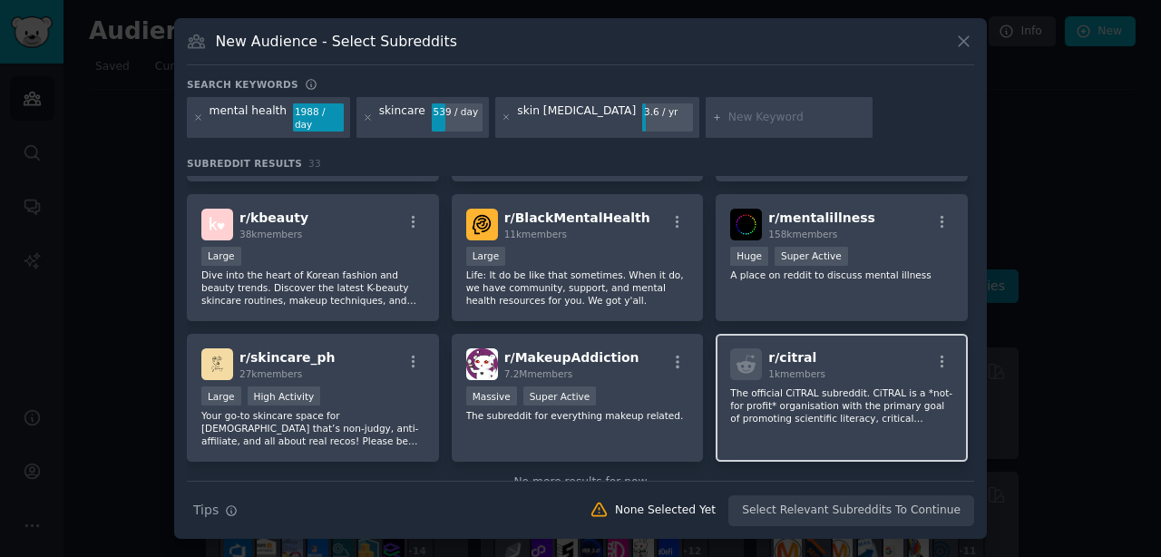
click at [801, 417] on p "The official CiTRAL subreddit. CiTRAL is a *not-for profit* organisation with t…" at bounding box center [841, 405] width 223 height 38
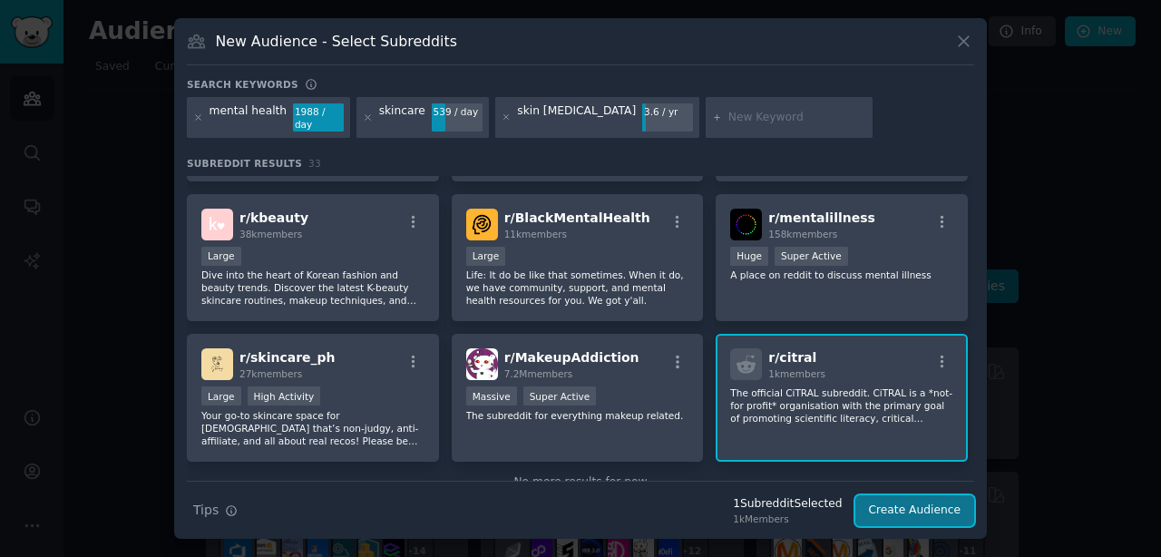
click at [903, 507] on button "Create Audience" at bounding box center [915, 510] width 120 height 31
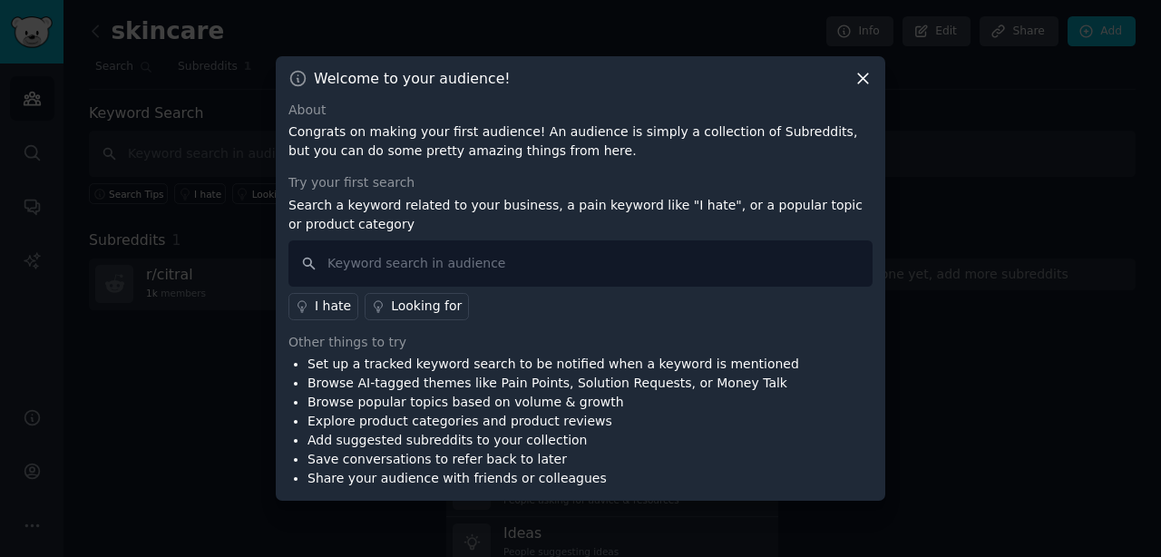
click at [862, 82] on icon at bounding box center [862, 78] width 19 height 19
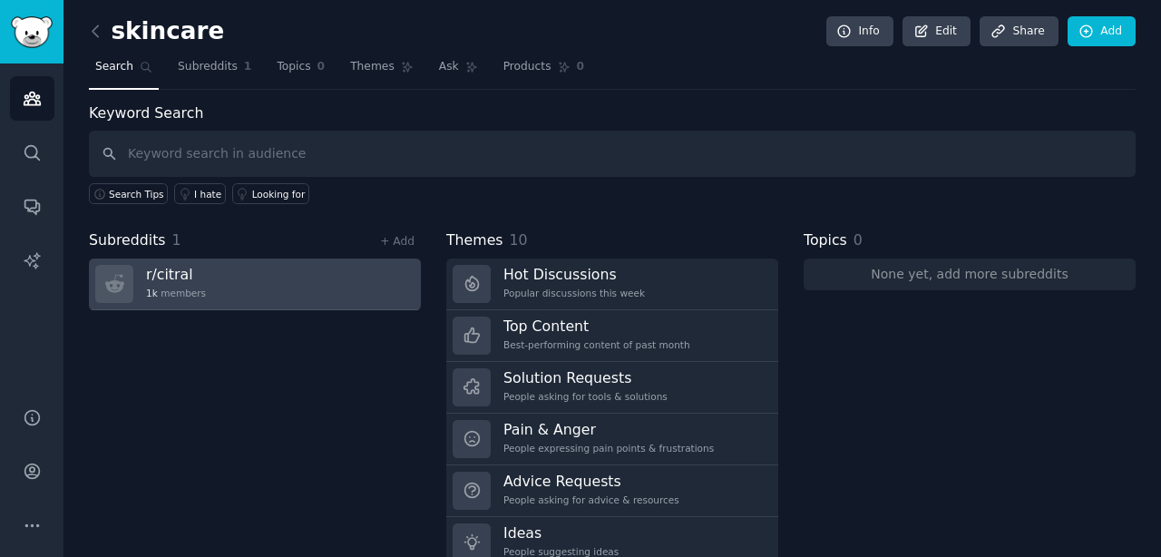
click at [310, 291] on link "r/ citral 1k members" at bounding box center [255, 284] width 332 height 52
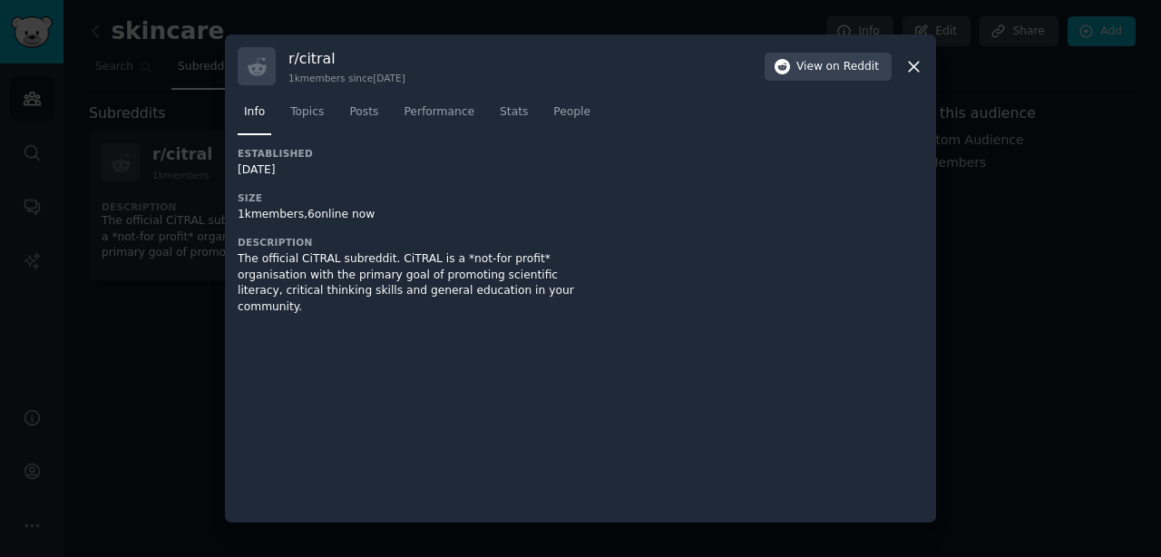
click at [914, 60] on icon at bounding box center [913, 66] width 19 height 19
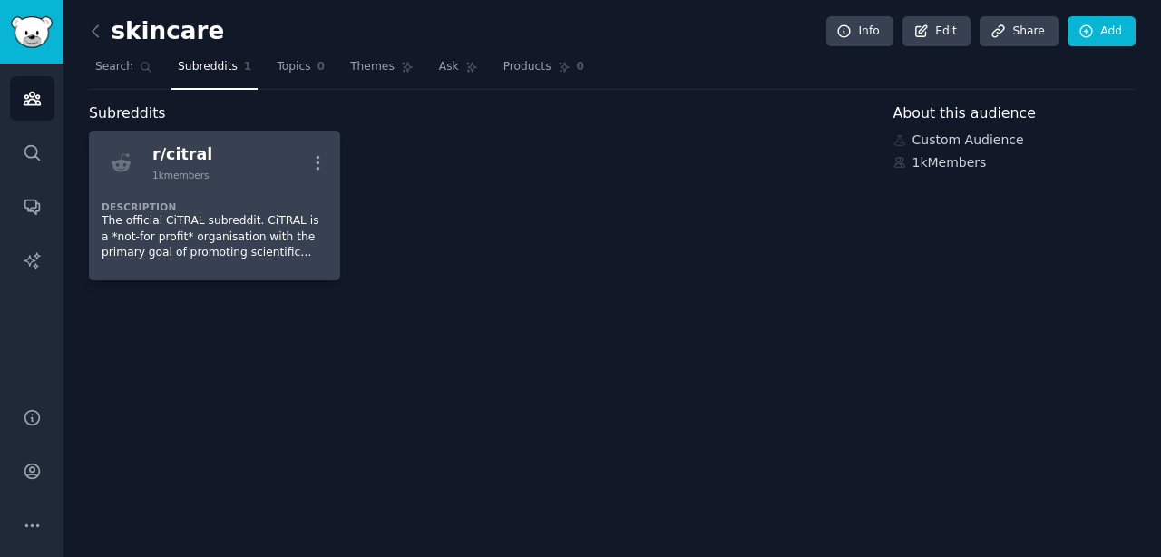
click at [261, 248] on p "The official CiTRAL subreddit. CiTRAL is a *not-for profit* organisation with t…" at bounding box center [215, 237] width 226 height 48
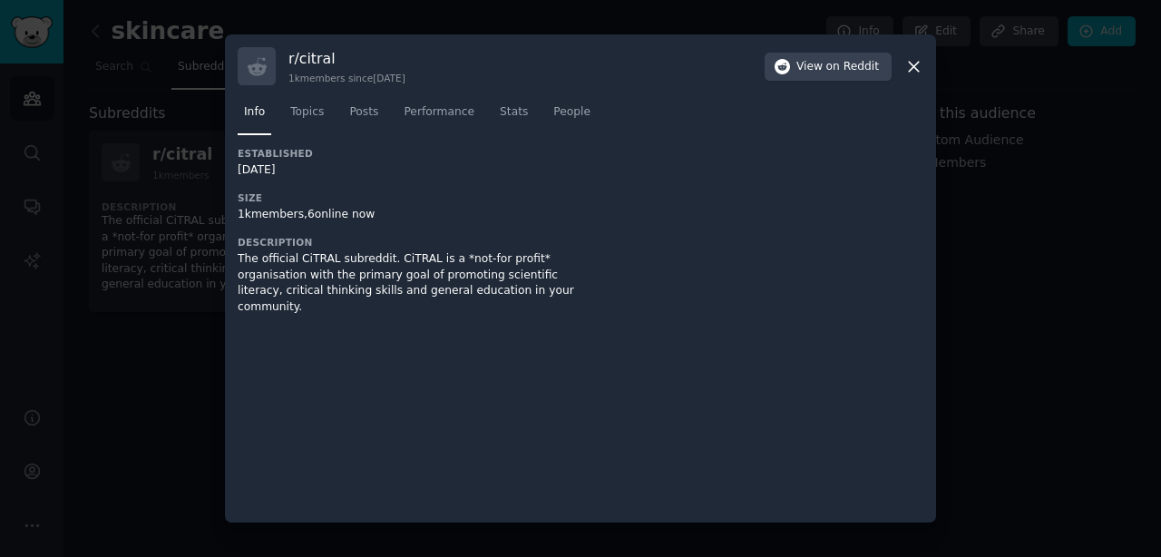
click at [917, 73] on icon at bounding box center [913, 66] width 19 height 19
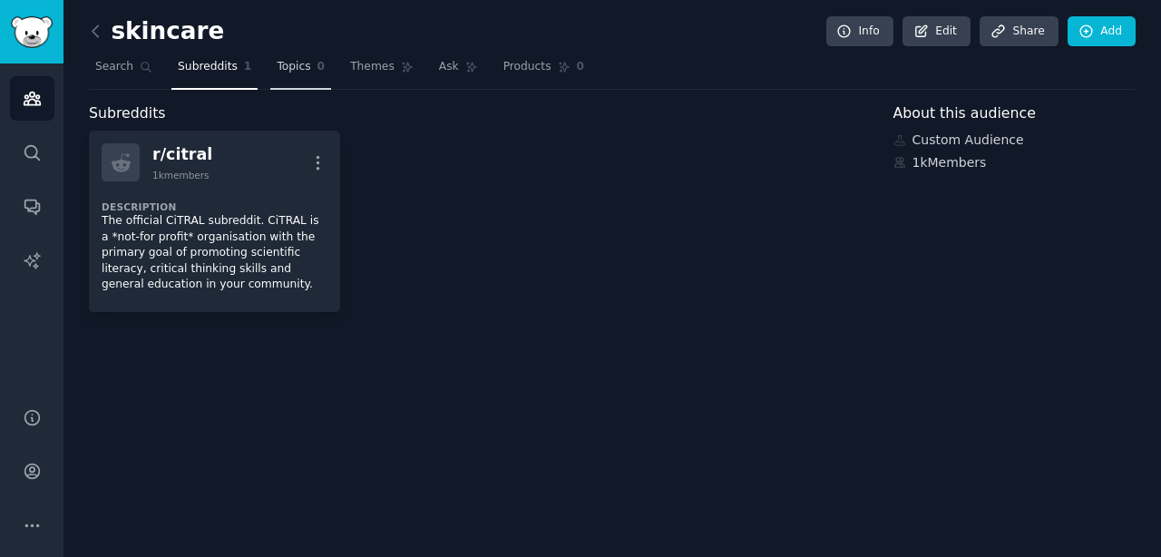
click at [317, 63] on span "0" at bounding box center [321, 67] width 8 height 16
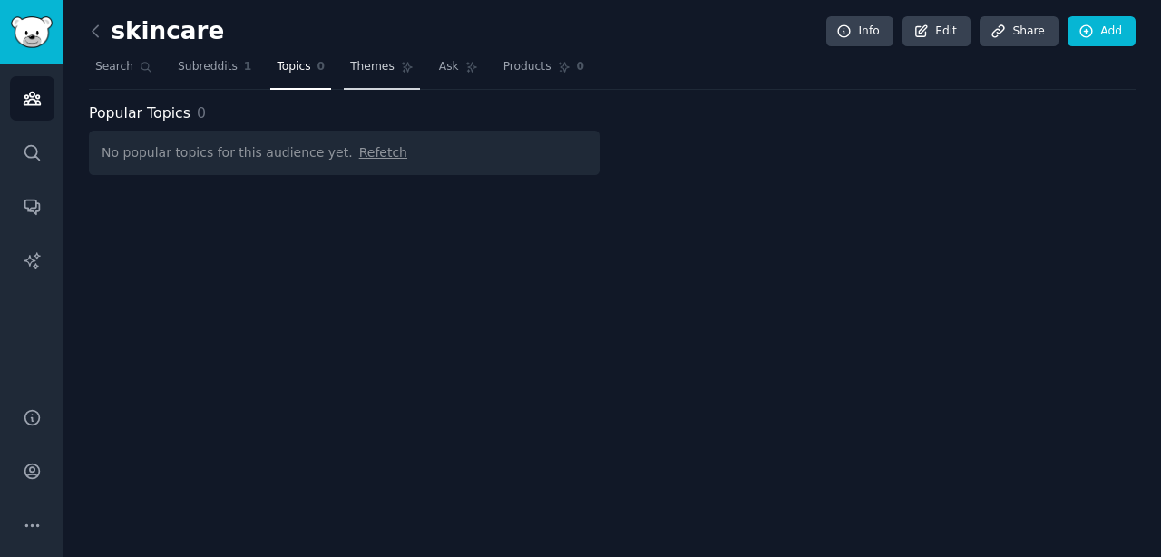
click at [365, 54] on link "Themes" at bounding box center [382, 71] width 76 height 37
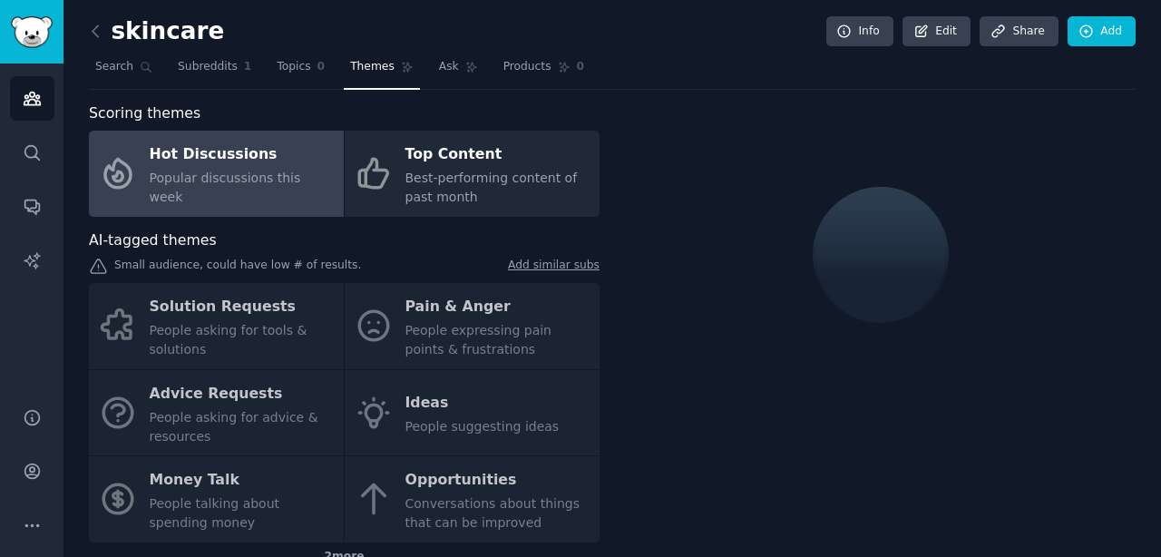
click at [469, 293] on div "Solution Requests People asking for tools & solutions Pain & Anger People expre…" at bounding box center [344, 412] width 511 height 259
click at [450, 325] on div "Solution Requests People asking for tools & solutions Pain & Anger People expre…" at bounding box center [344, 412] width 511 height 259
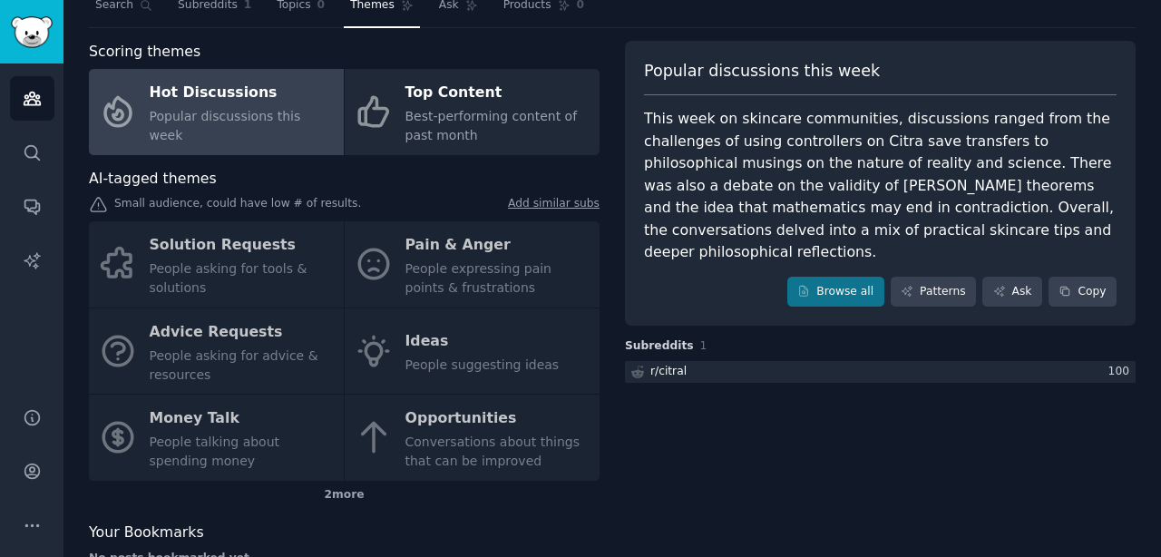
scroll to position [60, 0]
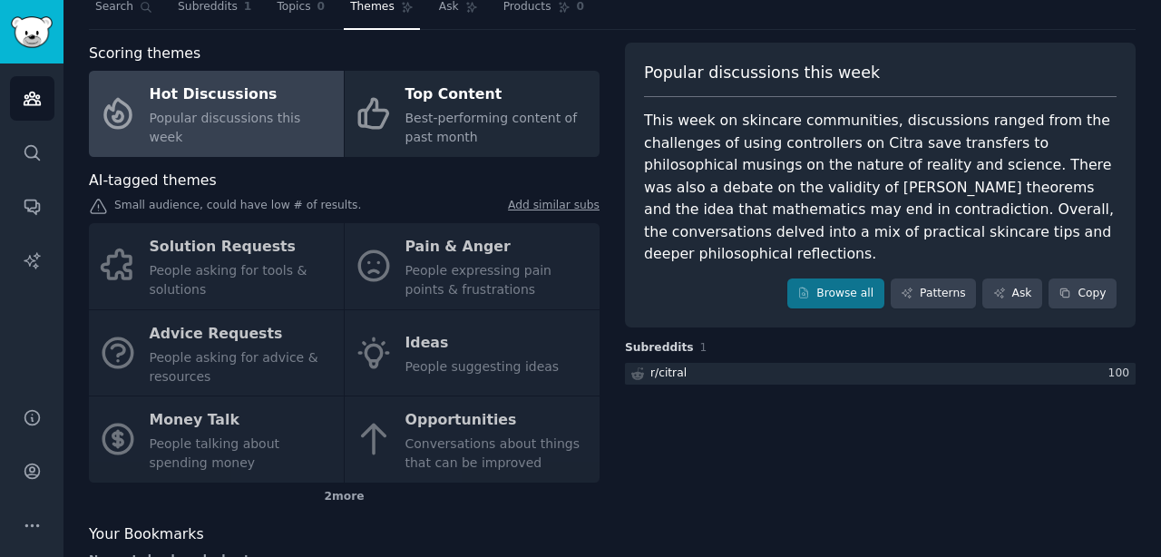
click at [540, 432] on div "Solution Requests People asking for tools & solutions Pain & Anger People expre…" at bounding box center [344, 352] width 511 height 259
click at [494, 452] on div "Solution Requests People asking for tools & solutions Pain & Anger People expre…" at bounding box center [344, 352] width 511 height 259
click at [470, 393] on div "Solution Requests People asking for tools & solutions Pain & Anger People expre…" at bounding box center [344, 352] width 511 height 259
click at [446, 304] on div "Solution Requests People asking for tools & solutions Pain & Anger People expre…" at bounding box center [344, 352] width 511 height 259
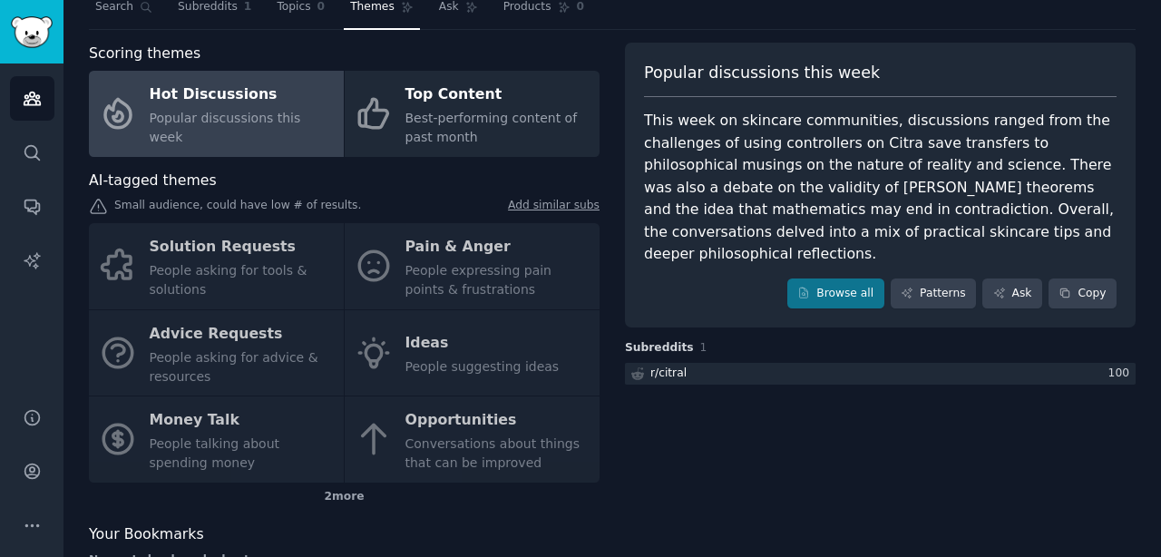
click at [205, 290] on div "Solution Requests People asking for tools & solutions Pain & Anger People expre…" at bounding box center [344, 352] width 511 height 259
click at [207, 342] on div "Solution Requests People asking for tools & solutions Pain & Anger People expre…" at bounding box center [344, 352] width 511 height 259
click at [207, 409] on div "Solution Requests People asking for tools & solutions Pain & Anger People expre…" at bounding box center [344, 352] width 511 height 259
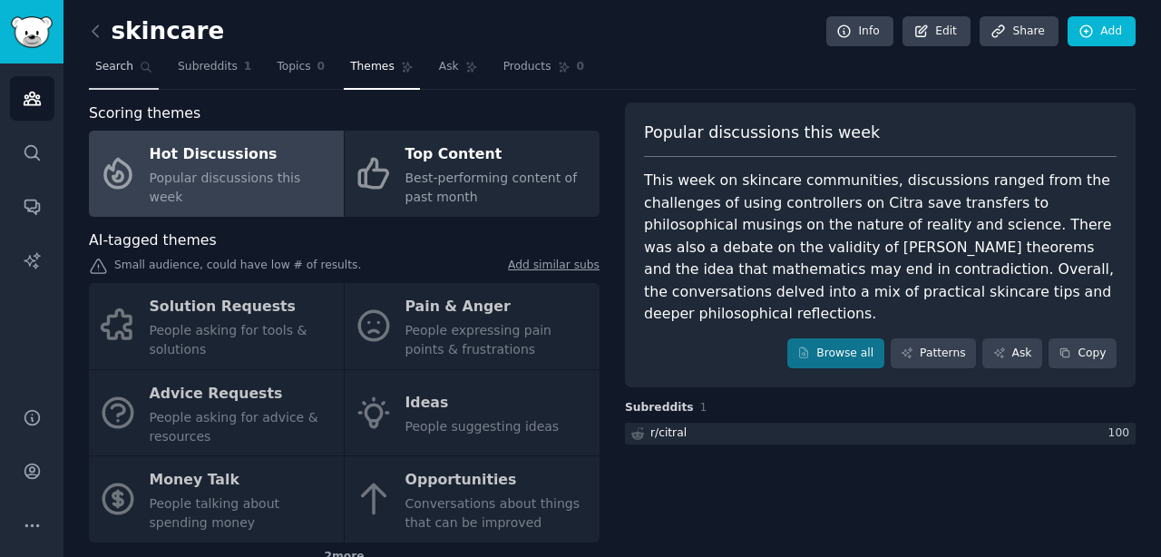
click at [115, 73] on span "Search" at bounding box center [114, 67] width 38 height 16
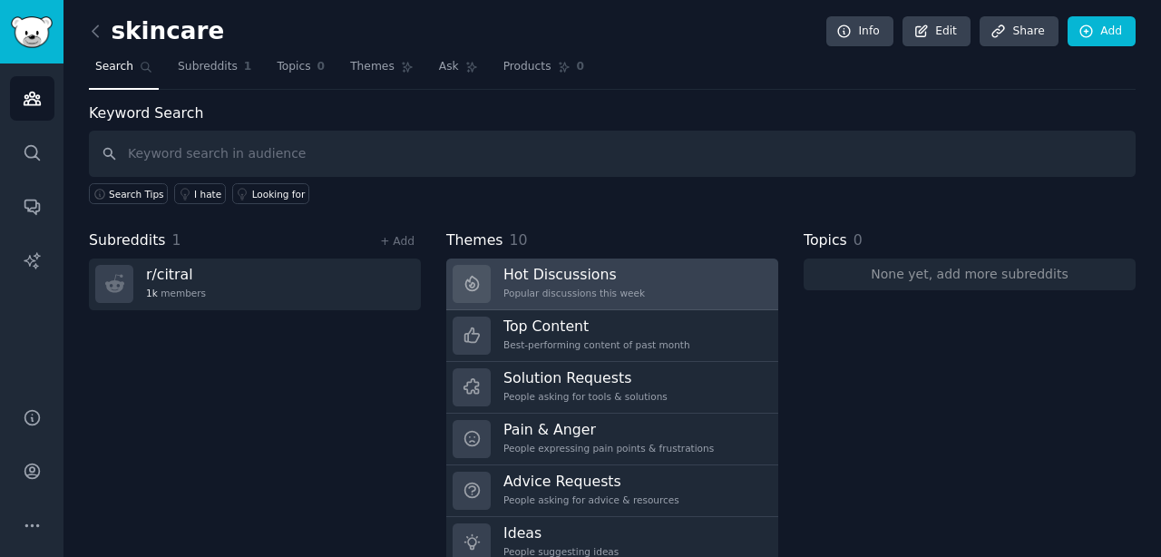
click at [534, 276] on h3 "Hot Discussions" at bounding box center [573, 274] width 141 height 19
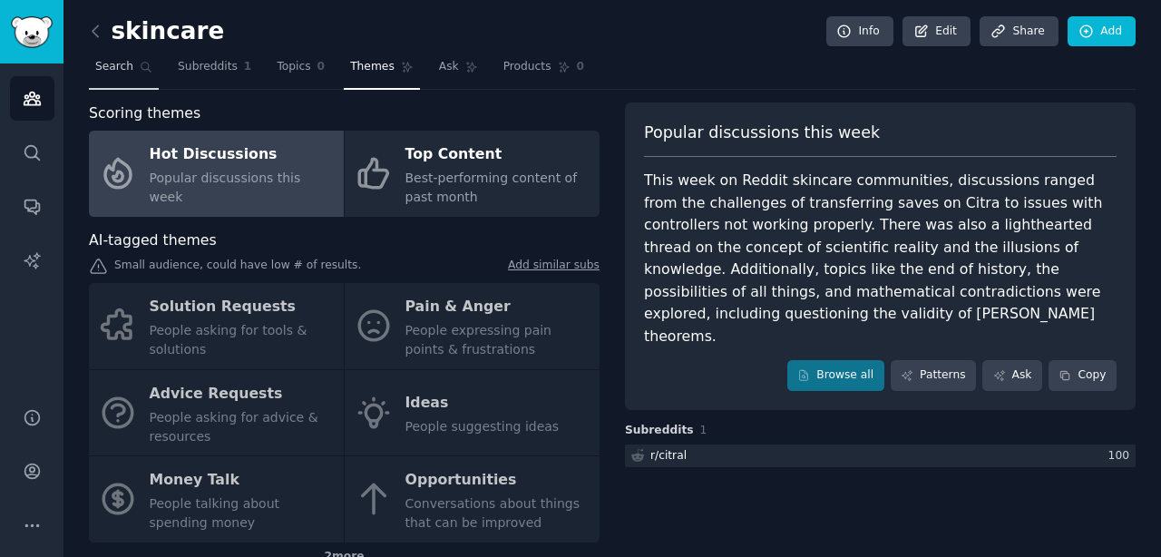
click at [91, 73] on link "Search" at bounding box center [124, 71] width 70 height 37
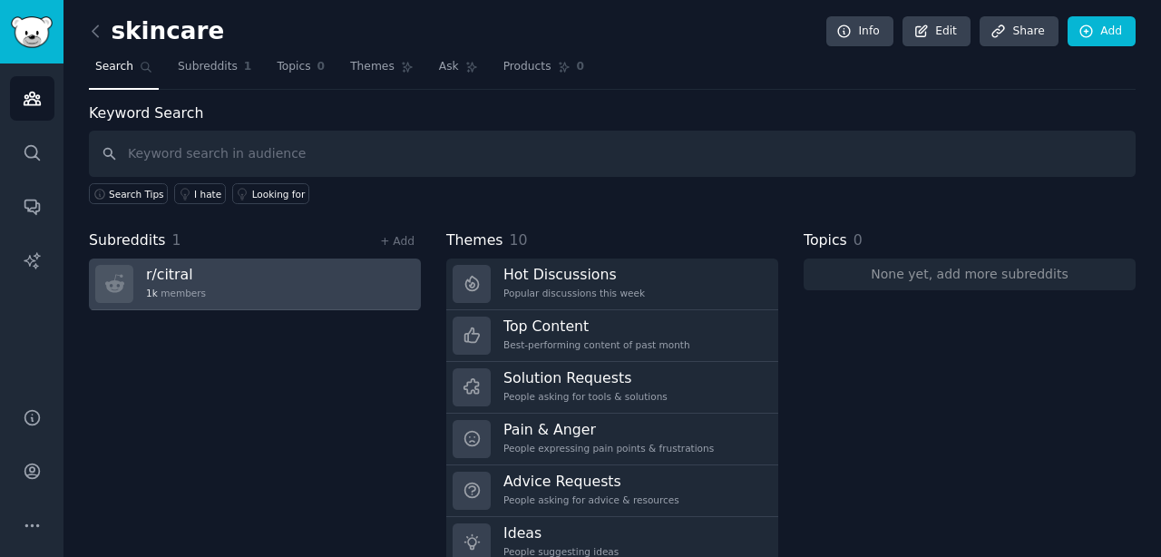
click at [389, 278] on link "r/ citral 1k members" at bounding box center [255, 284] width 332 height 52
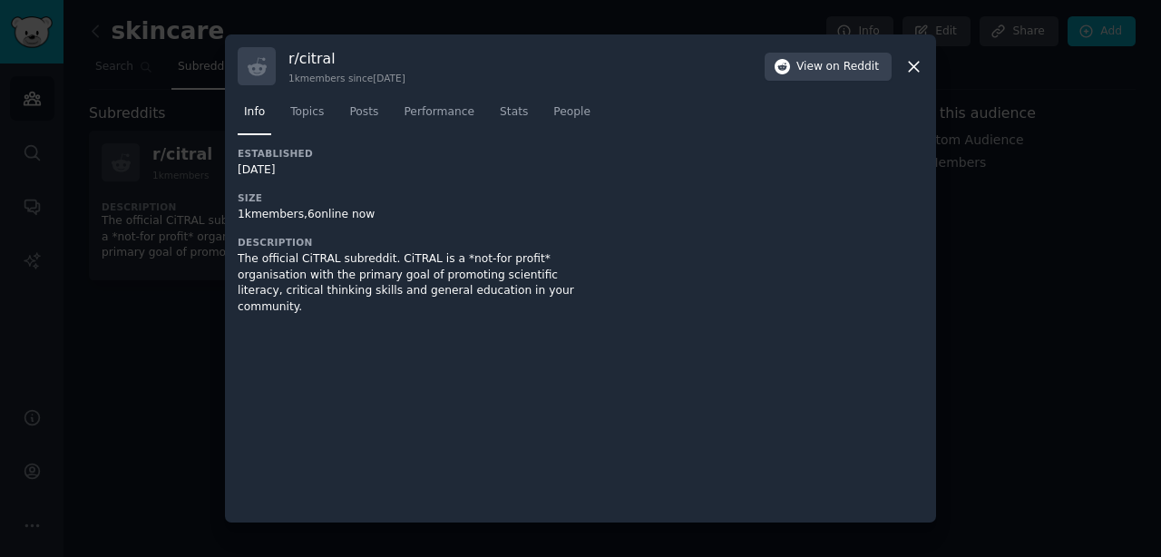
click at [918, 65] on icon at bounding box center [913, 66] width 19 height 19
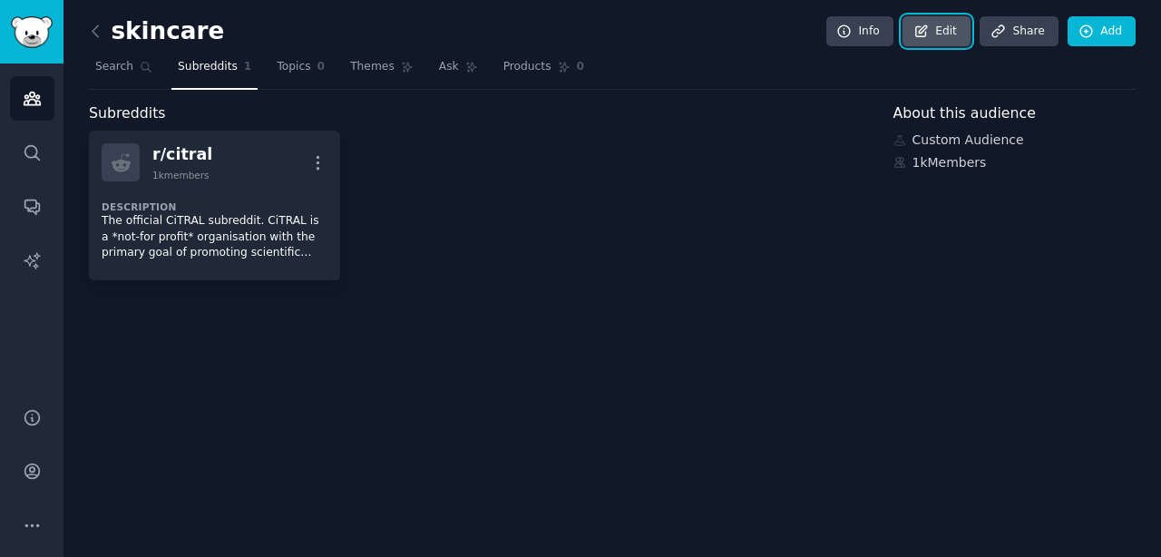
click at [948, 31] on link "Edit" at bounding box center [936, 31] width 68 height 31
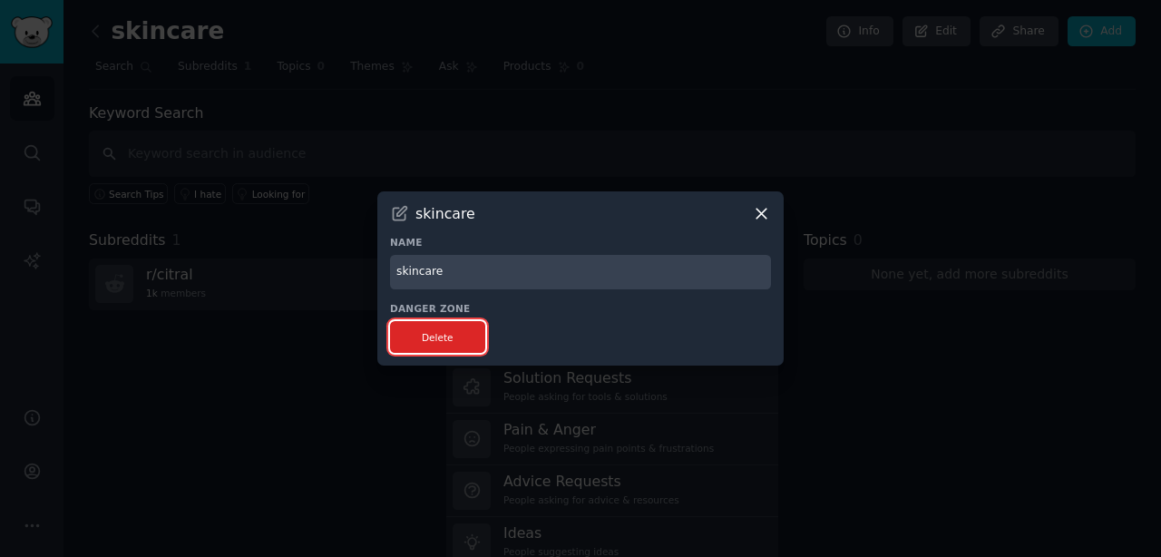
click at [464, 341] on button "Delete" at bounding box center [437, 337] width 95 height 32
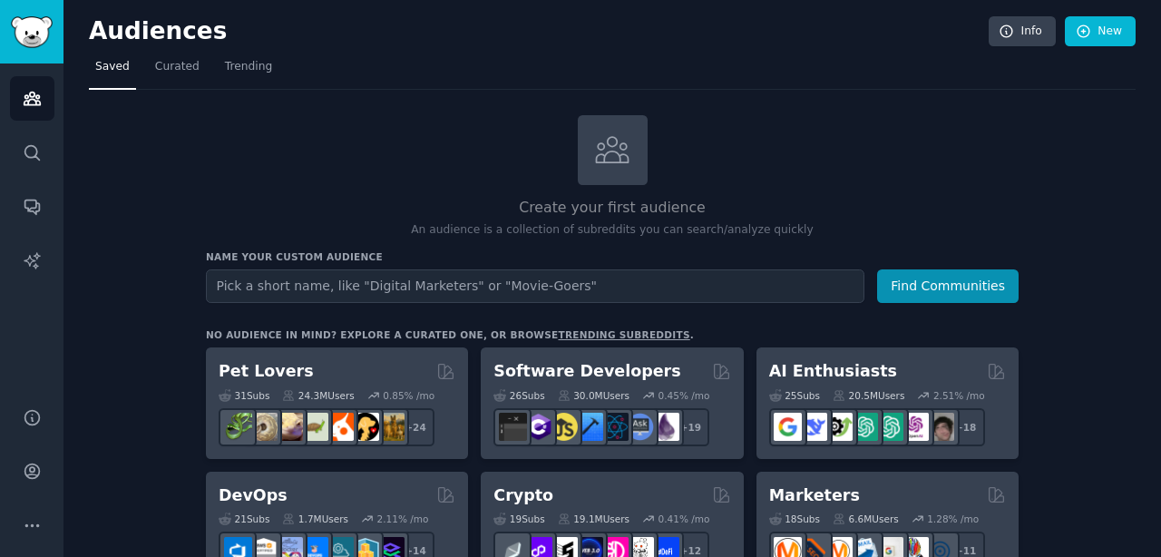
click at [414, 286] on input "text" at bounding box center [535, 286] width 658 height 34
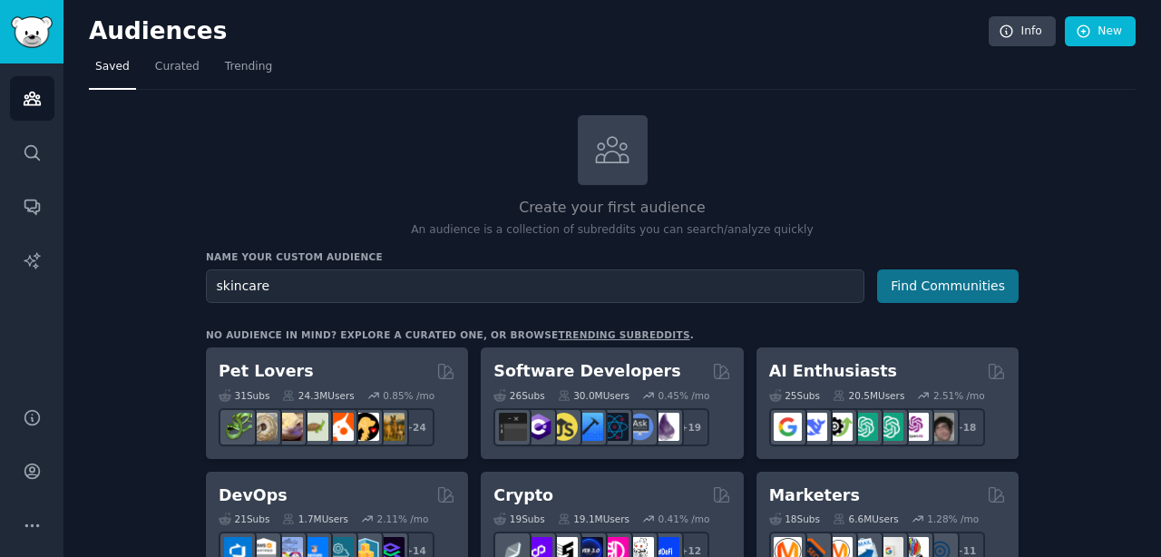
type input "skincare"
click at [939, 276] on button "Find Communities" at bounding box center [947, 286] width 141 height 34
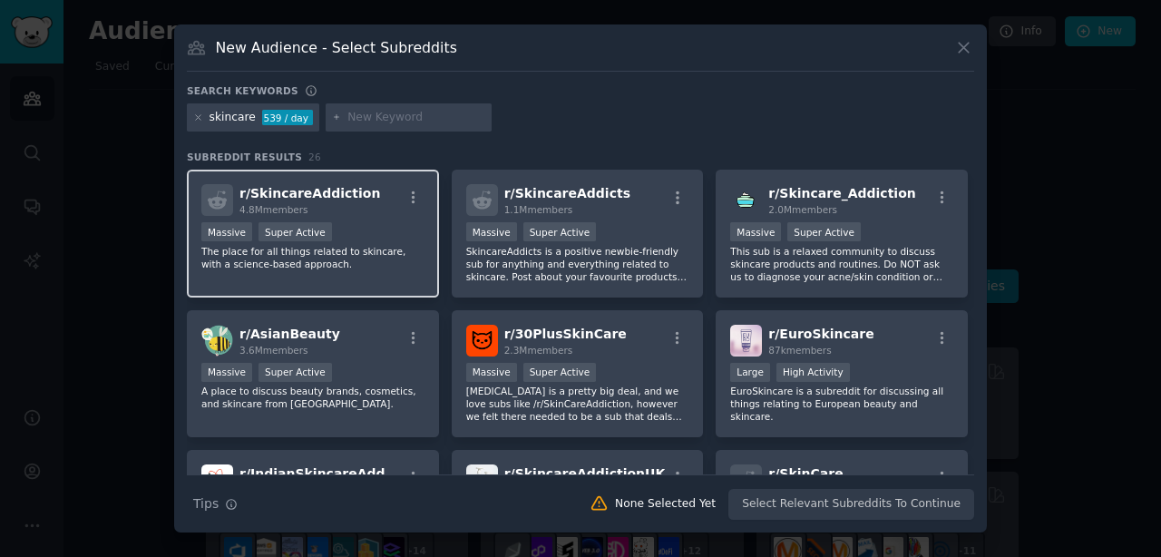
click at [287, 263] on p "The place for all things related to skincare, with a science-based approach." at bounding box center [312, 257] width 223 height 25
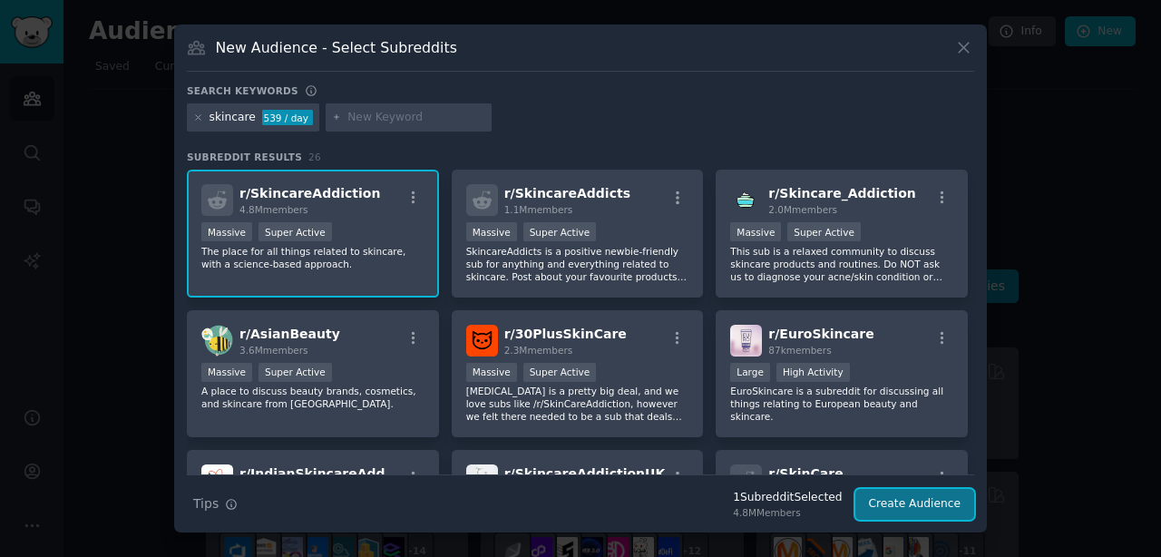
click at [892, 509] on button "Create Audience" at bounding box center [915, 504] width 120 height 31
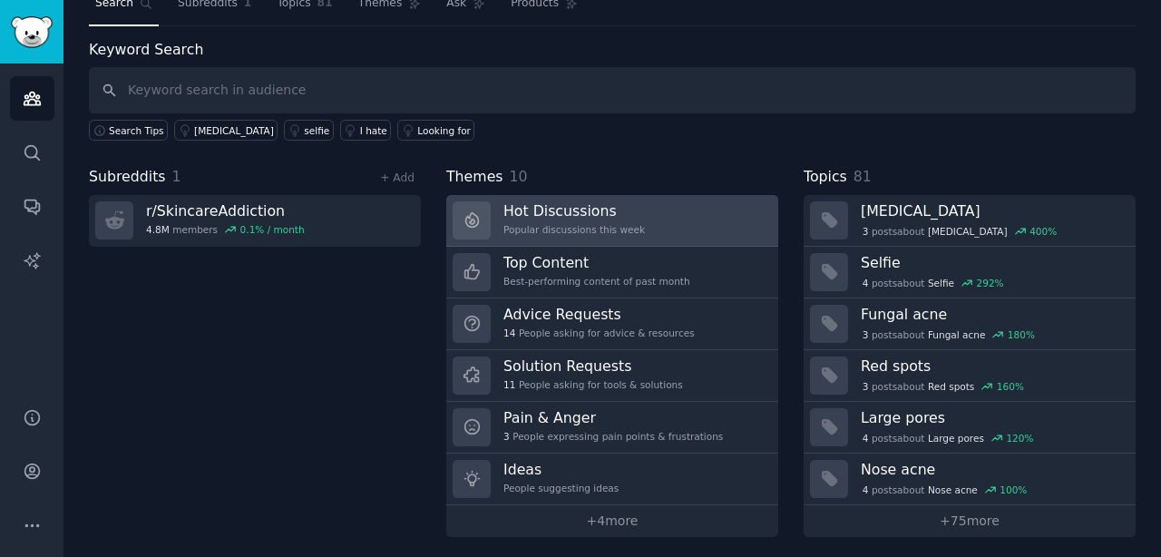
scroll to position [68, 0]
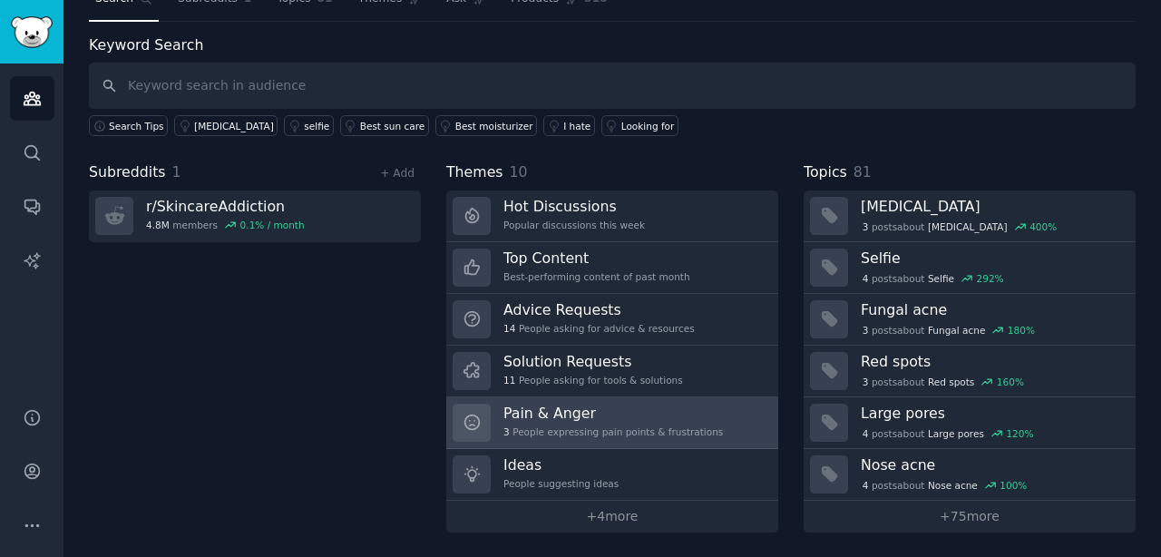
click at [636, 429] on div "3 People expressing pain points & frustrations" at bounding box center [612, 431] width 219 height 13
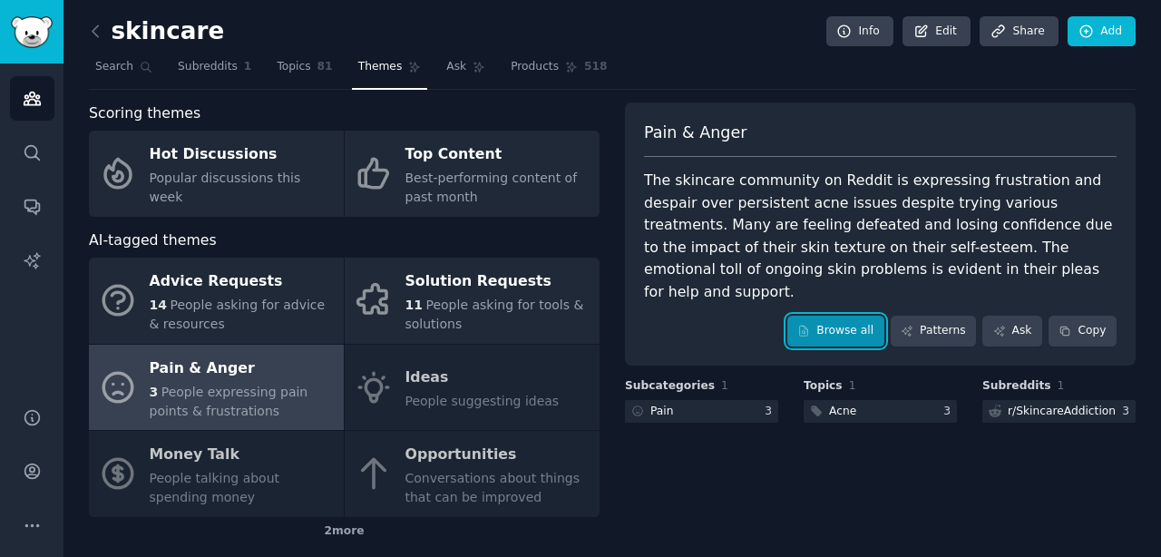
click at [832, 316] on link "Browse all" at bounding box center [835, 331] width 97 height 31
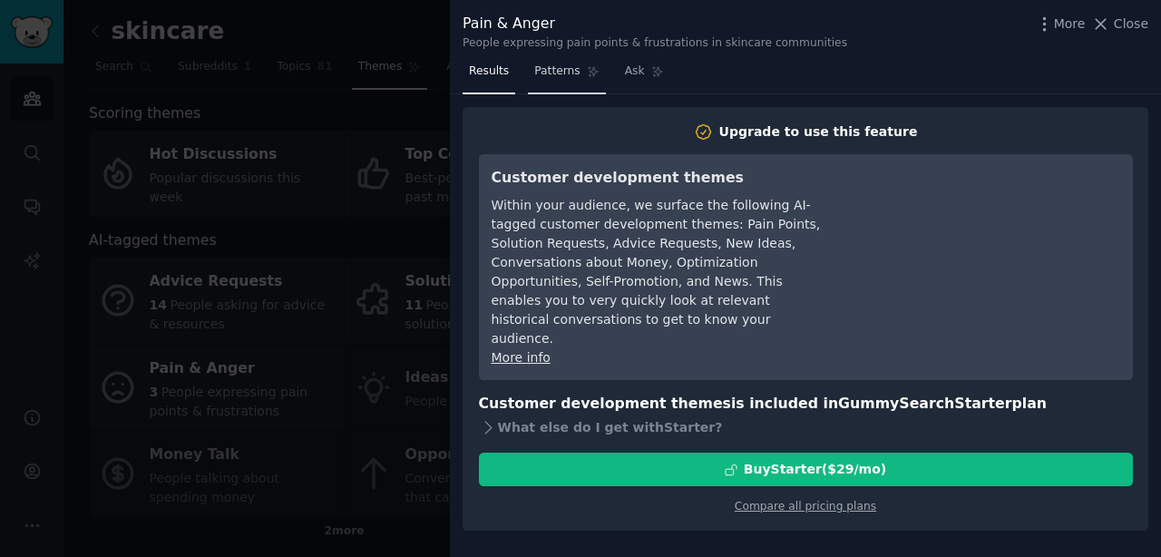
click at [554, 75] on span "Patterns" at bounding box center [556, 71] width 45 height 16
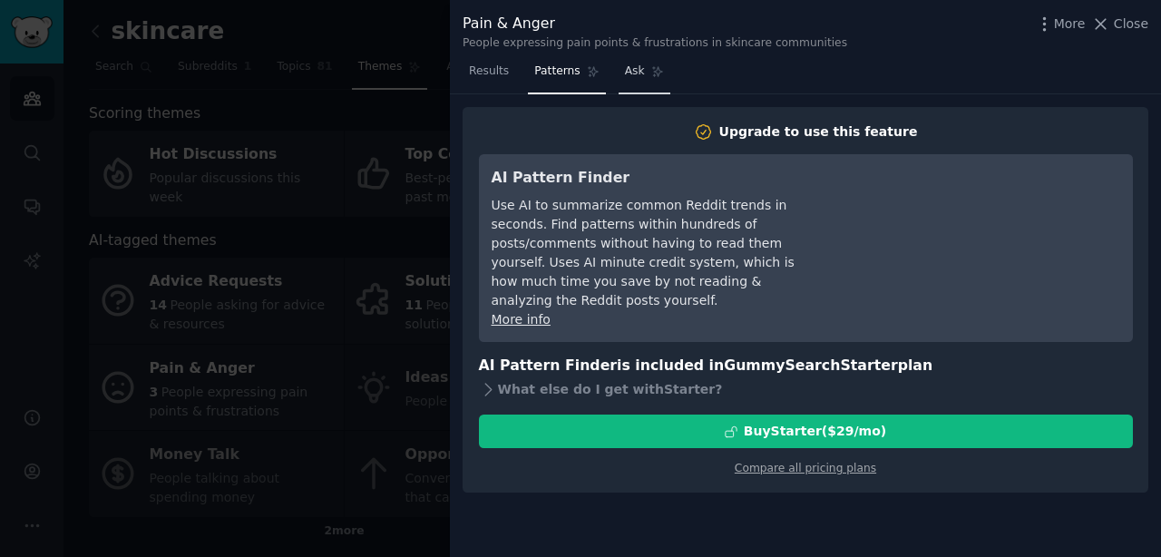
click at [638, 76] on span "Ask" at bounding box center [635, 71] width 20 height 16
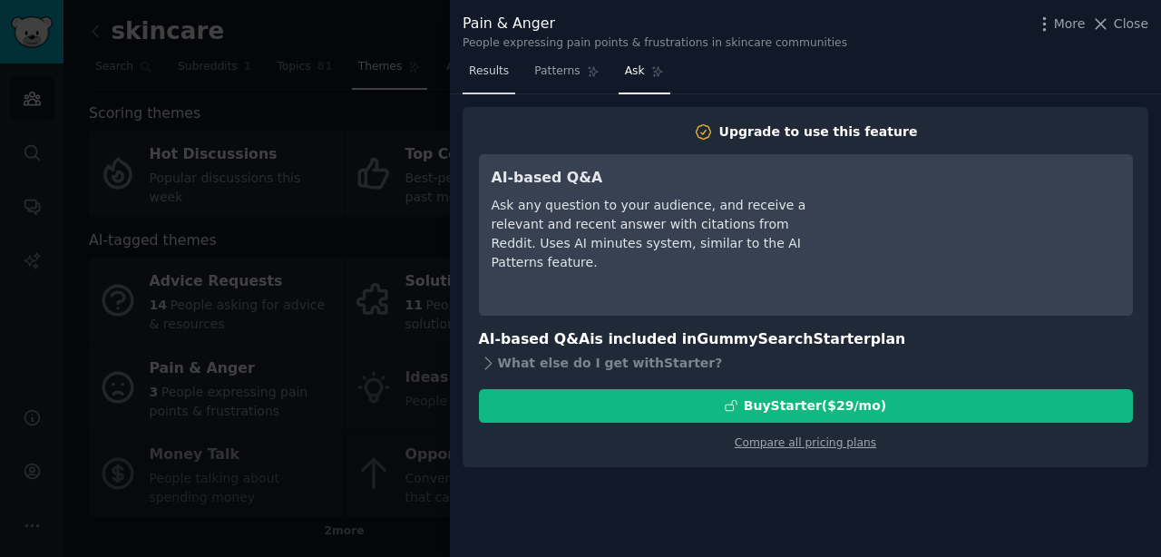
click at [500, 71] on span "Results" at bounding box center [489, 71] width 40 height 16
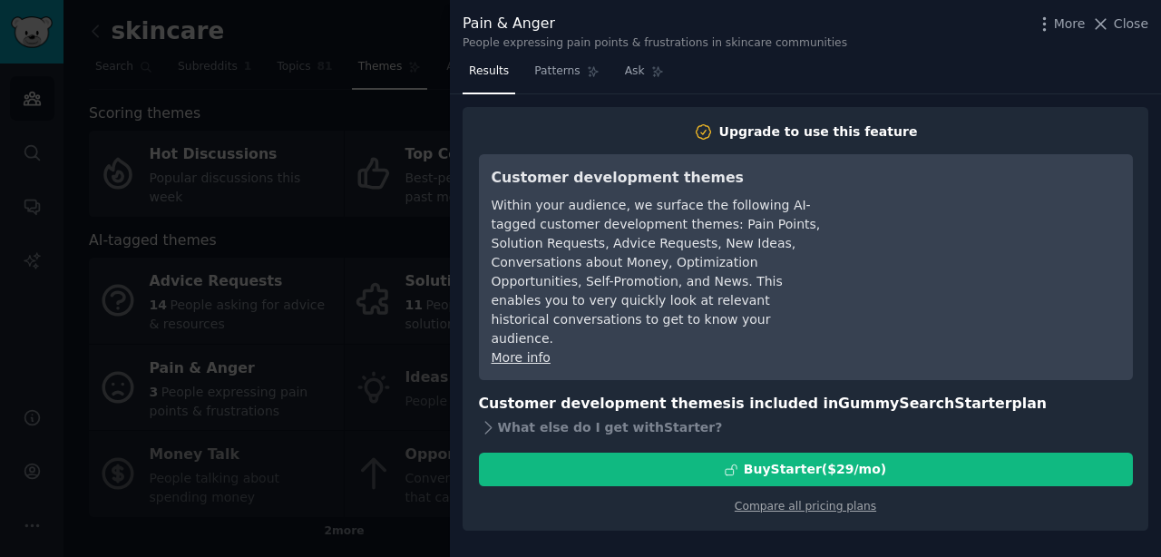
click at [316, 226] on div at bounding box center [580, 278] width 1161 height 557
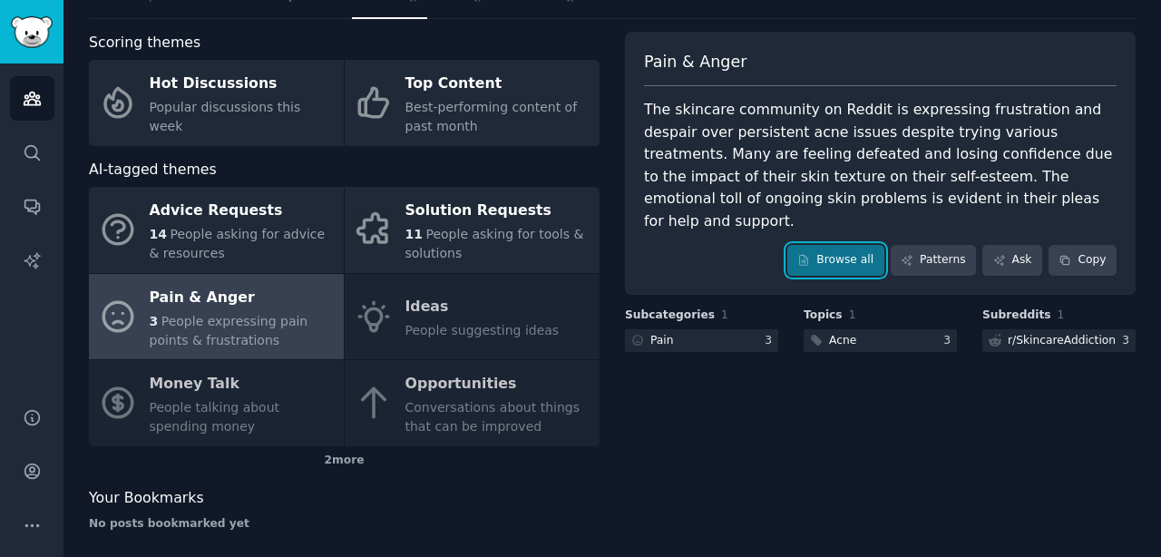
scroll to position [83, 0]
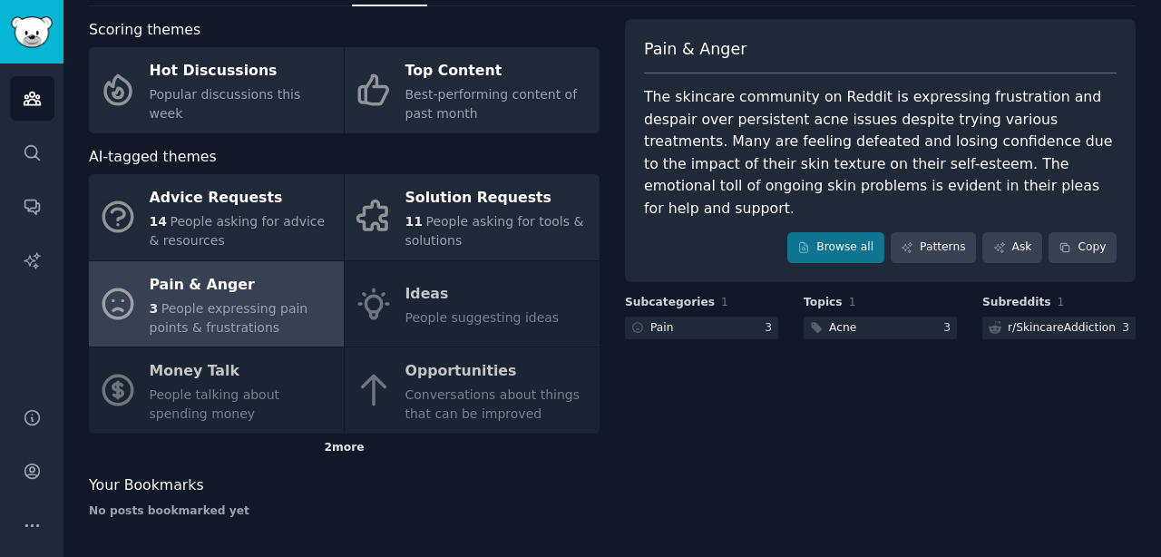
click at [346, 443] on div "2 more" at bounding box center [344, 447] width 511 height 29
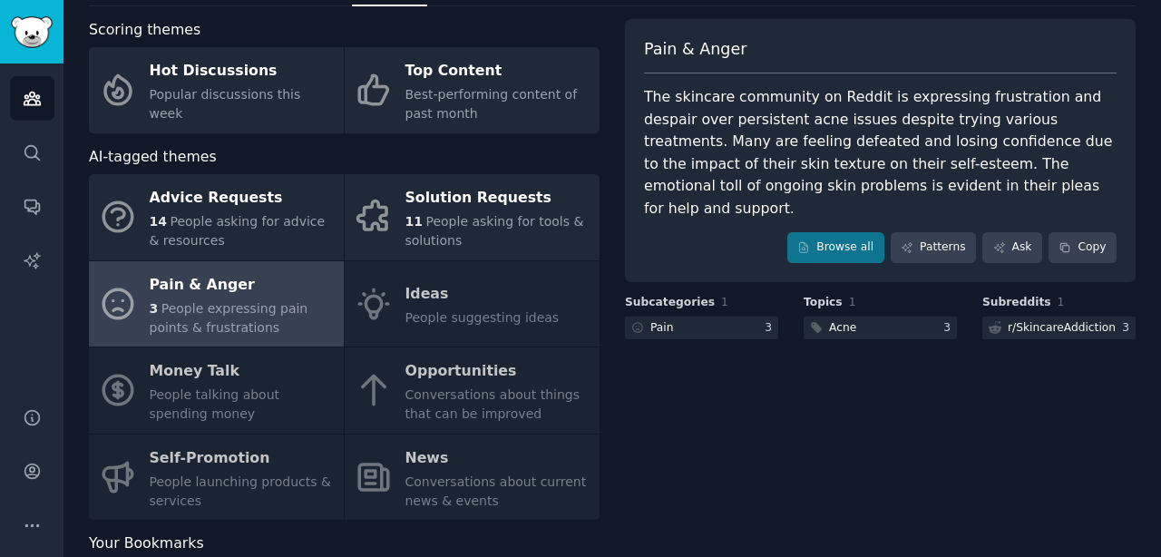
click at [479, 297] on div "Advice Requests 14 People asking for advice & resources Solution Requests 11 Pe…" at bounding box center [344, 347] width 511 height 346
click at [405, 308] on div "Advice Requests 14 People asking for advice & resources Solution Requests 11 Pe…" at bounding box center [344, 347] width 511 height 346
click at [247, 313] on span "People expressing pain points & frustrations" at bounding box center [229, 318] width 159 height 34
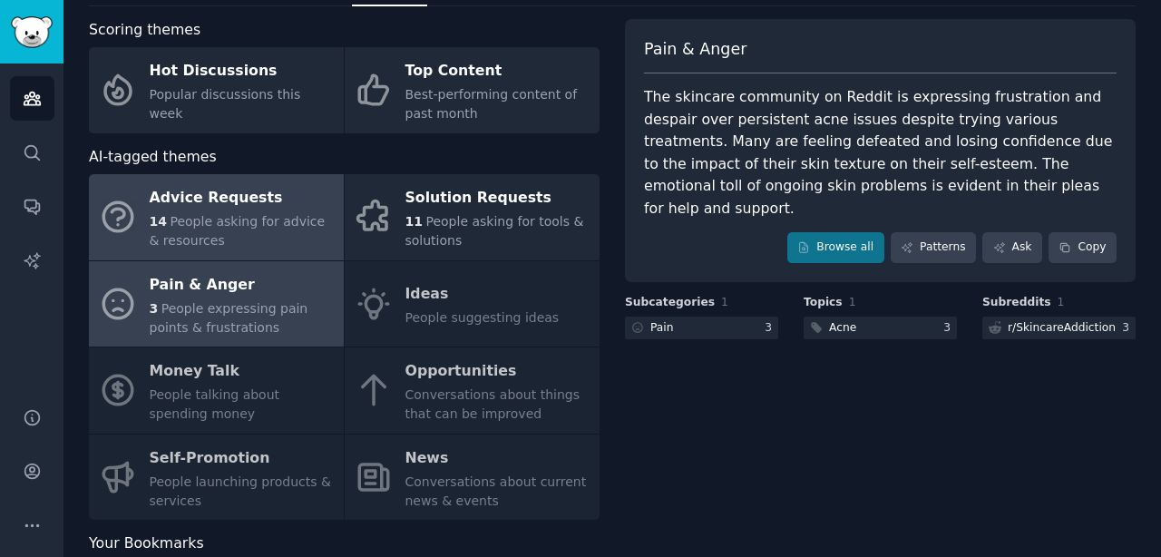
click at [269, 250] on link "Advice Requests 14 People asking for advice & resources" at bounding box center [216, 217] width 255 height 86
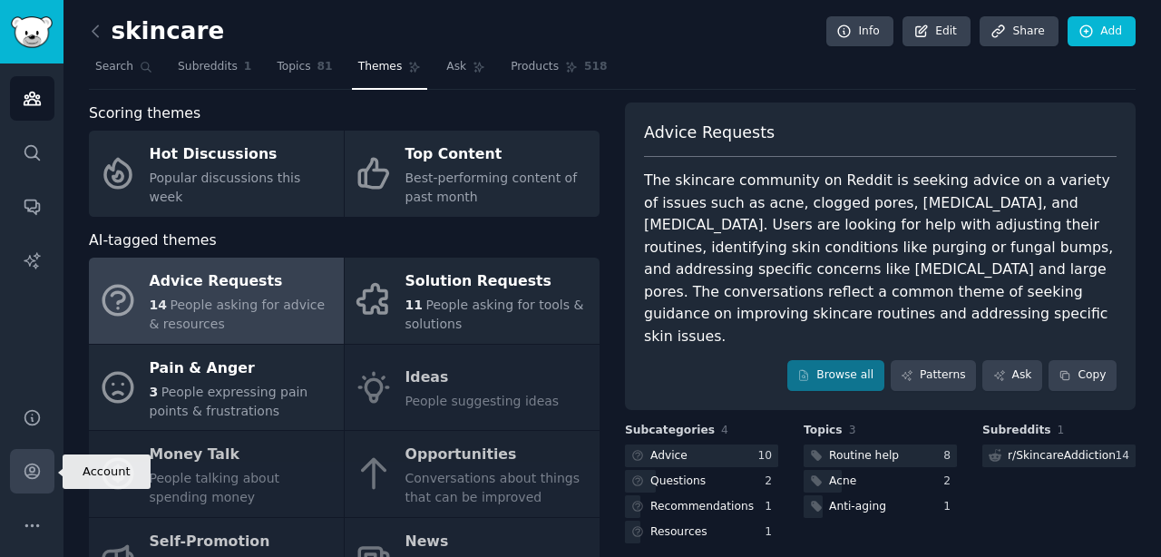
click at [32, 478] on icon "Sidebar" at bounding box center [31, 471] width 15 height 15
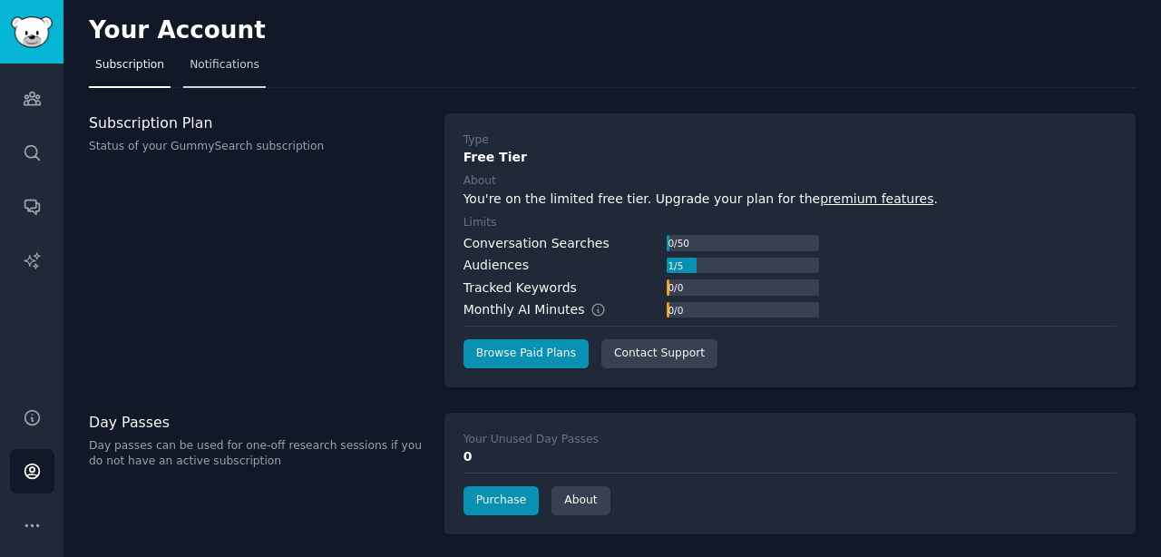
click at [231, 64] on span "Notifications" at bounding box center [225, 65] width 70 height 16
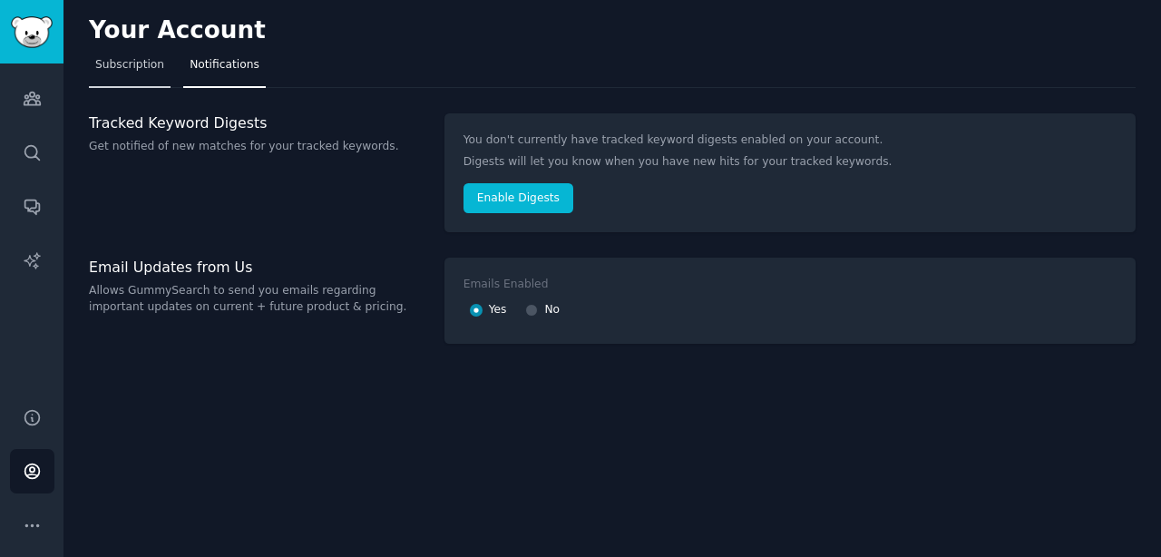
click at [140, 61] on span "Subscription" at bounding box center [129, 65] width 69 height 16
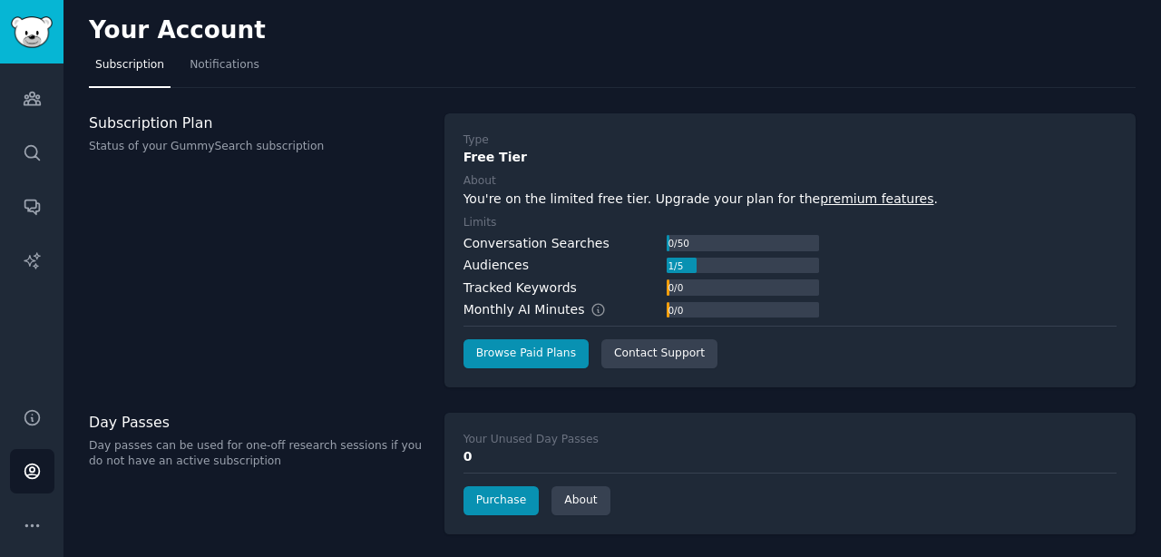
scroll to position [84, 0]
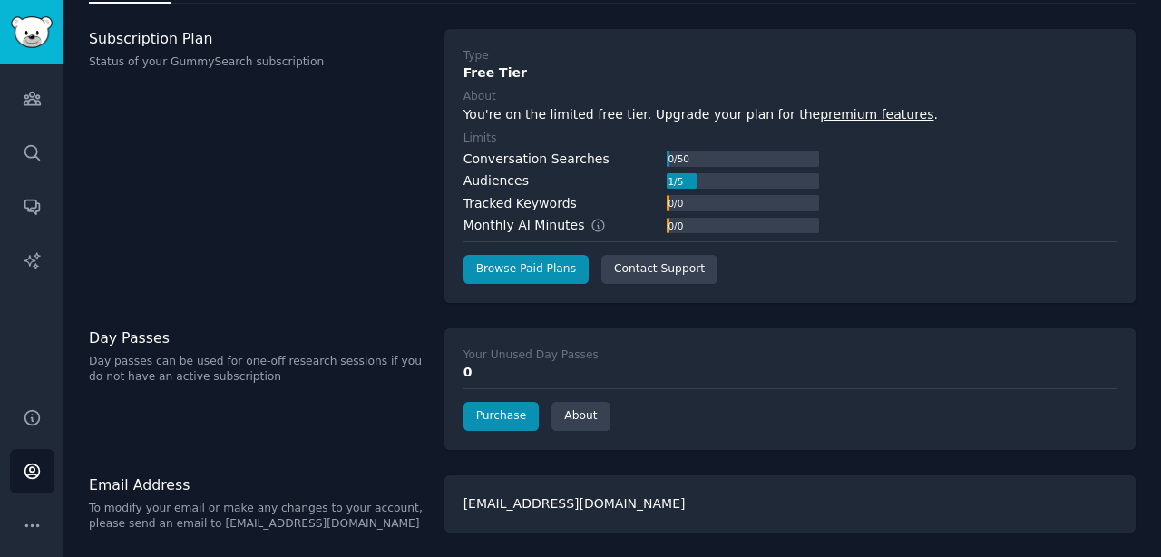
click at [218, 514] on p "To modify your email or make any changes to your account, please send an email …" at bounding box center [257, 517] width 336 height 32
click at [30, 518] on icon "Sidebar" at bounding box center [32, 525] width 19 height 19
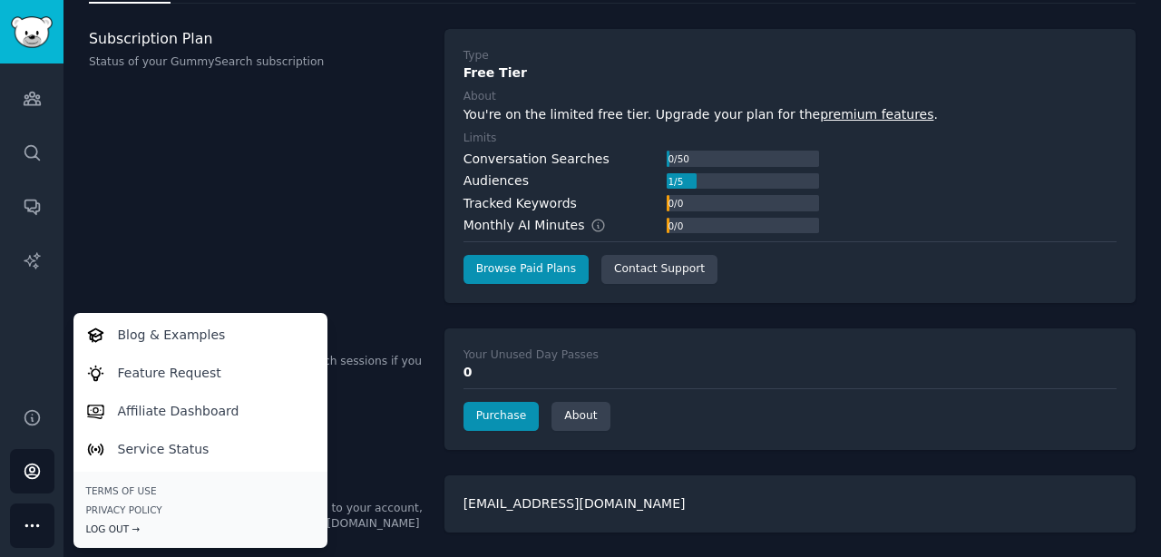
click at [121, 534] on div "Log Out →" at bounding box center [200, 528] width 229 height 13
